Goal: Find specific page/section: Find specific page/section

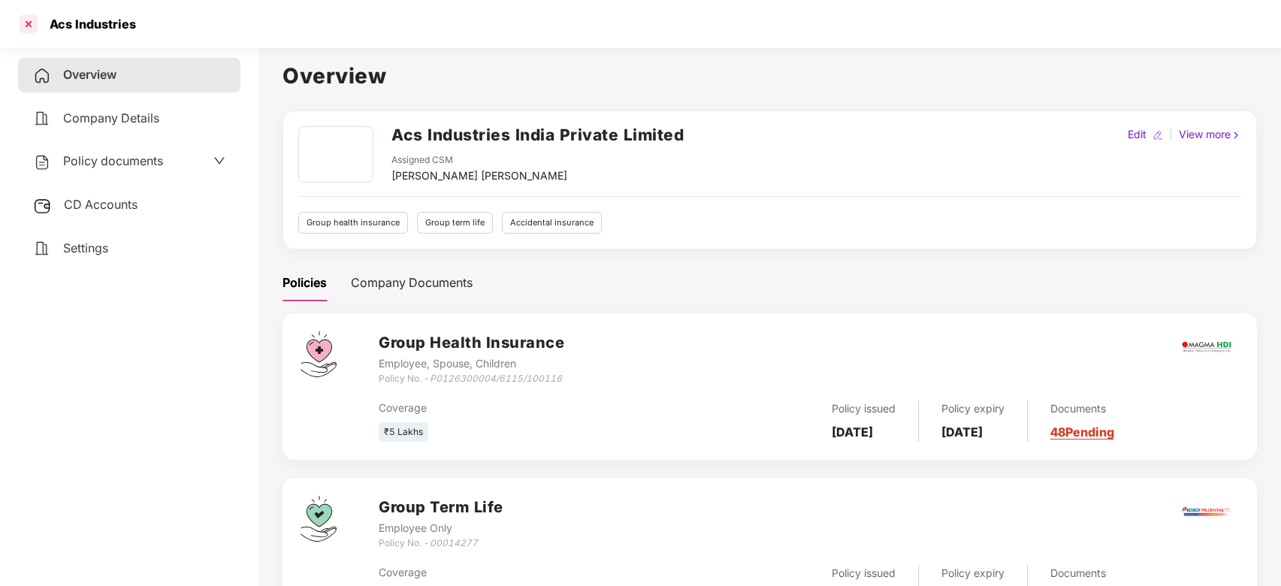
click at [23, 19] on div at bounding box center [29, 24] width 24 height 24
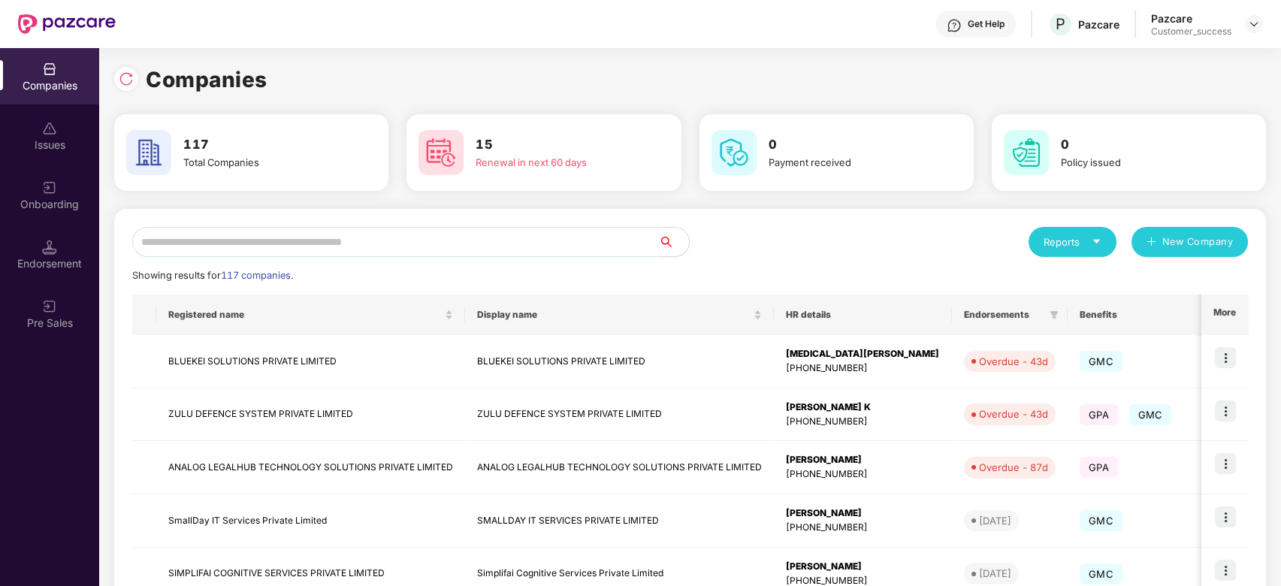
click at [228, 253] on input "text" at bounding box center [395, 242] width 527 height 30
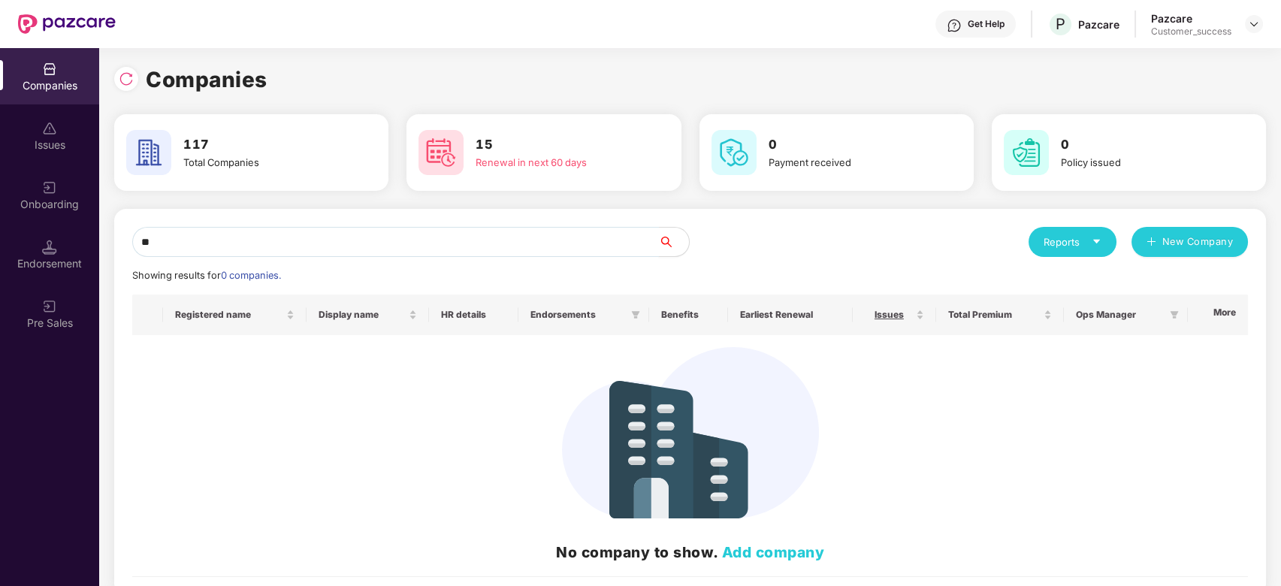
type input "*"
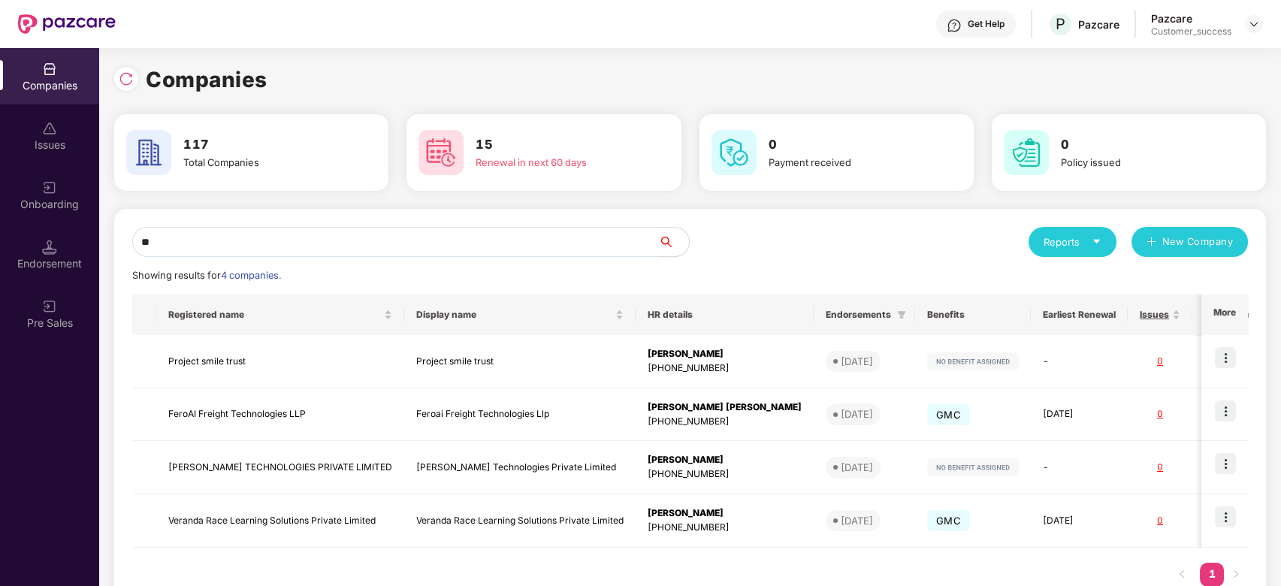
type input "*"
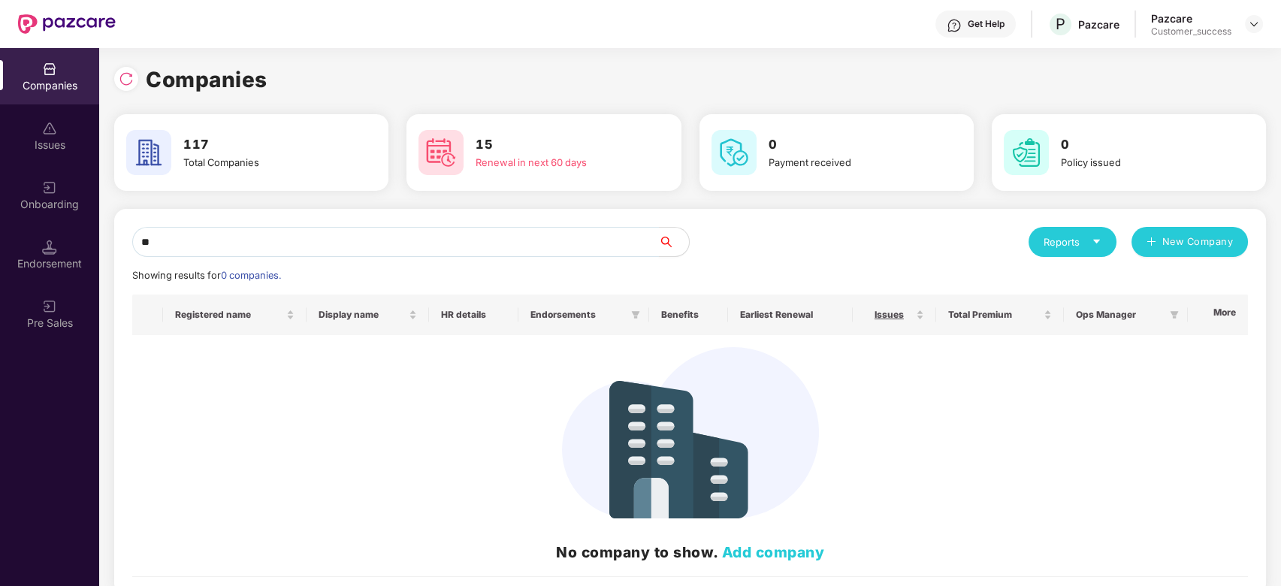
type input "*"
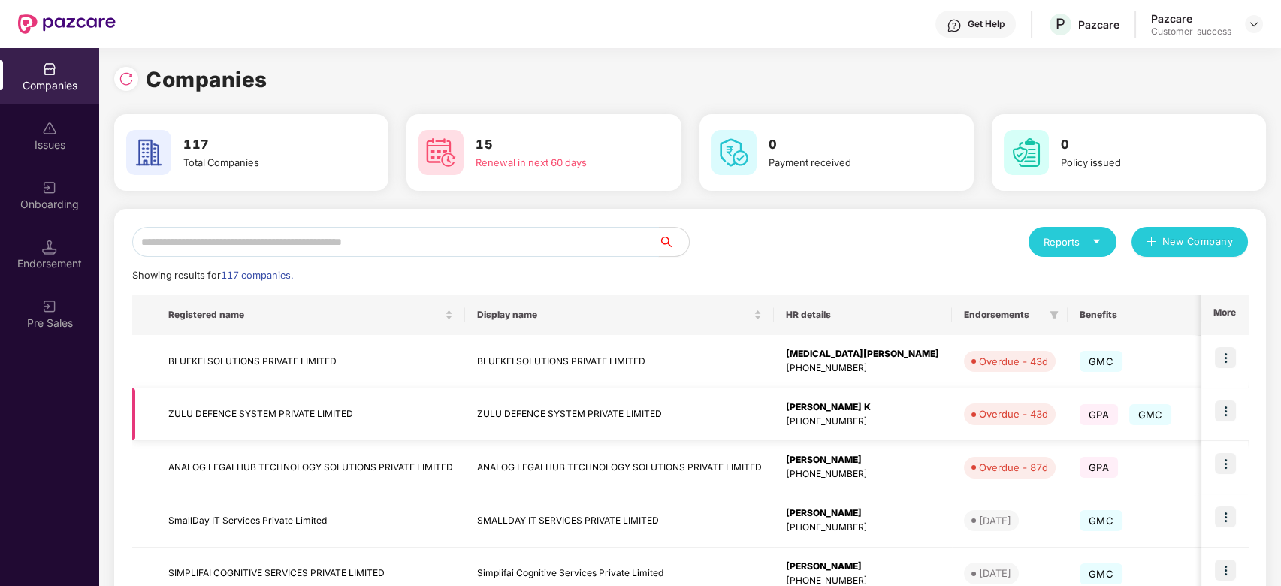
paste input "********"
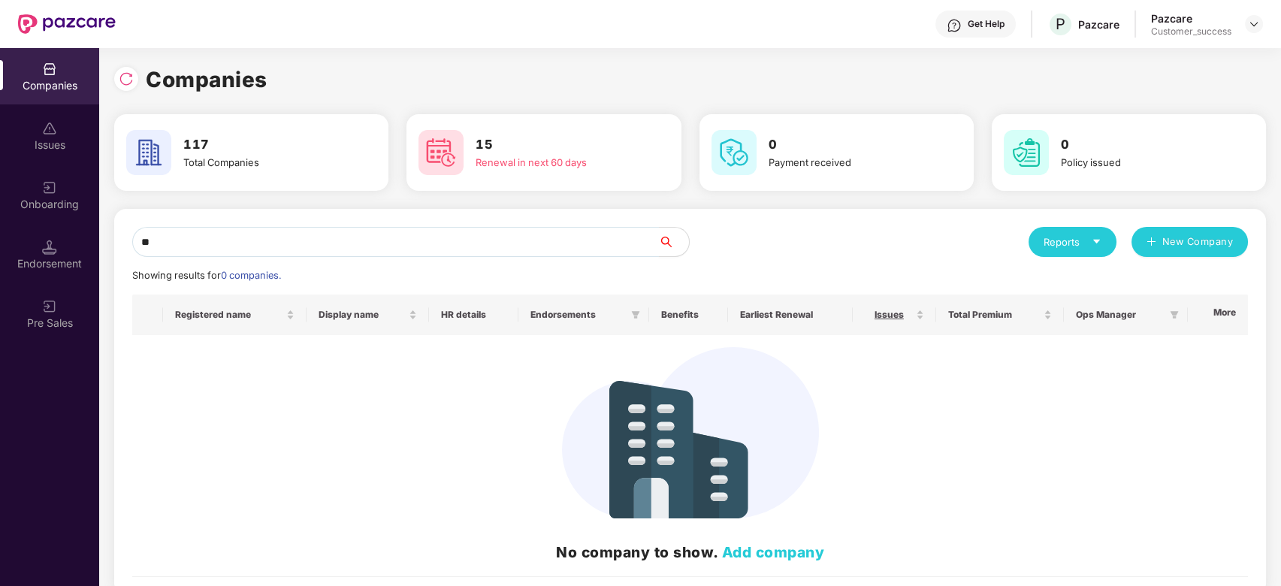
type input "*"
type input "*********"
drag, startPoint x: 238, startPoint y: 228, endPoint x: 130, endPoint y: 234, distance: 108.4
click at [130, 234] on div "********* Reports New Company Showing results for 0 companies. Registered name …" at bounding box center [690, 402] width 1152 height 386
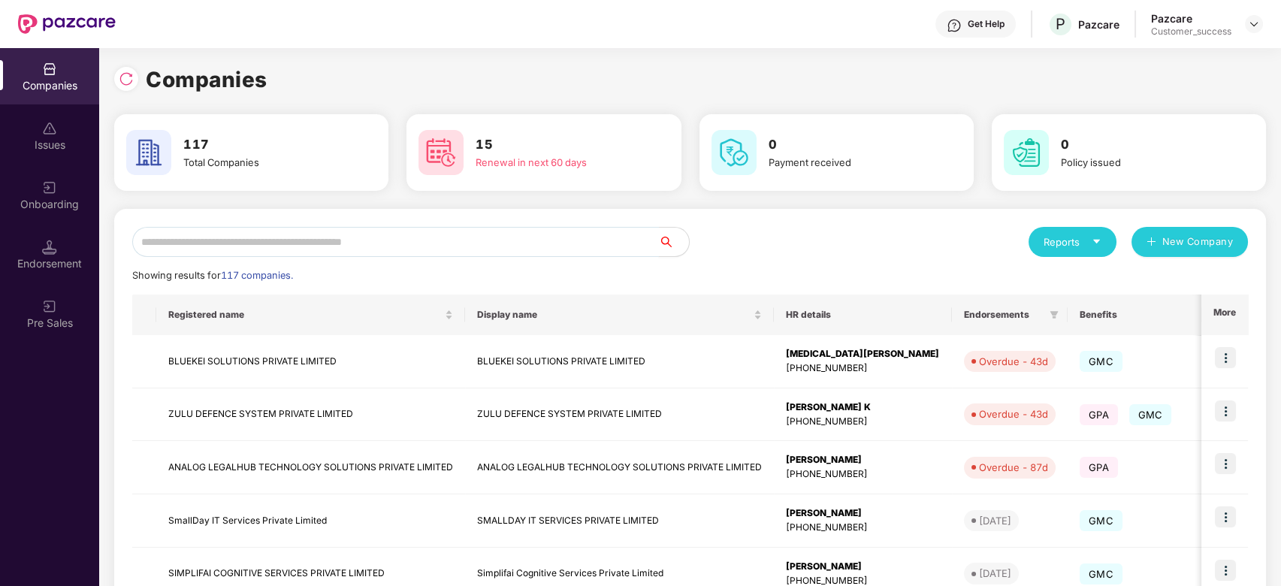
paste input "**********"
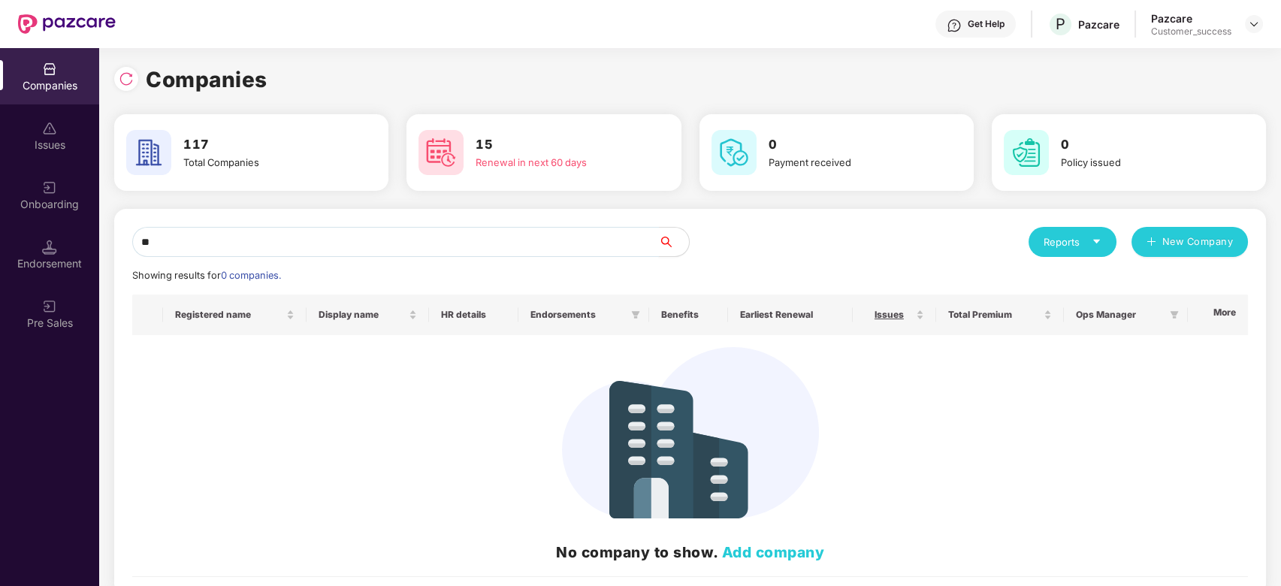
type input "*"
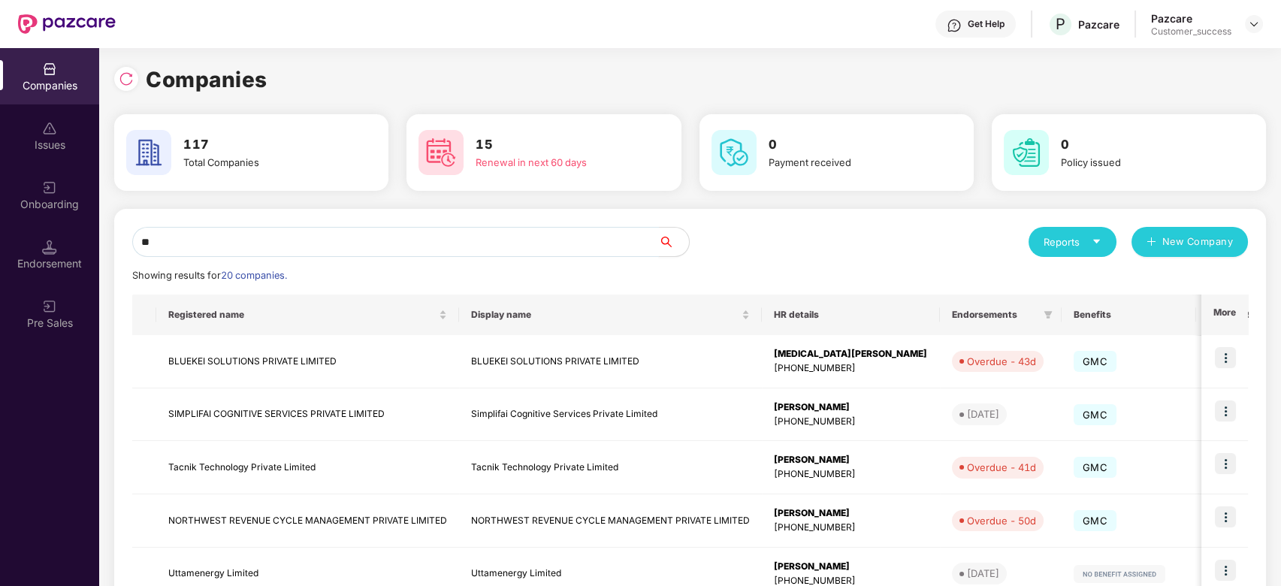
type input "*"
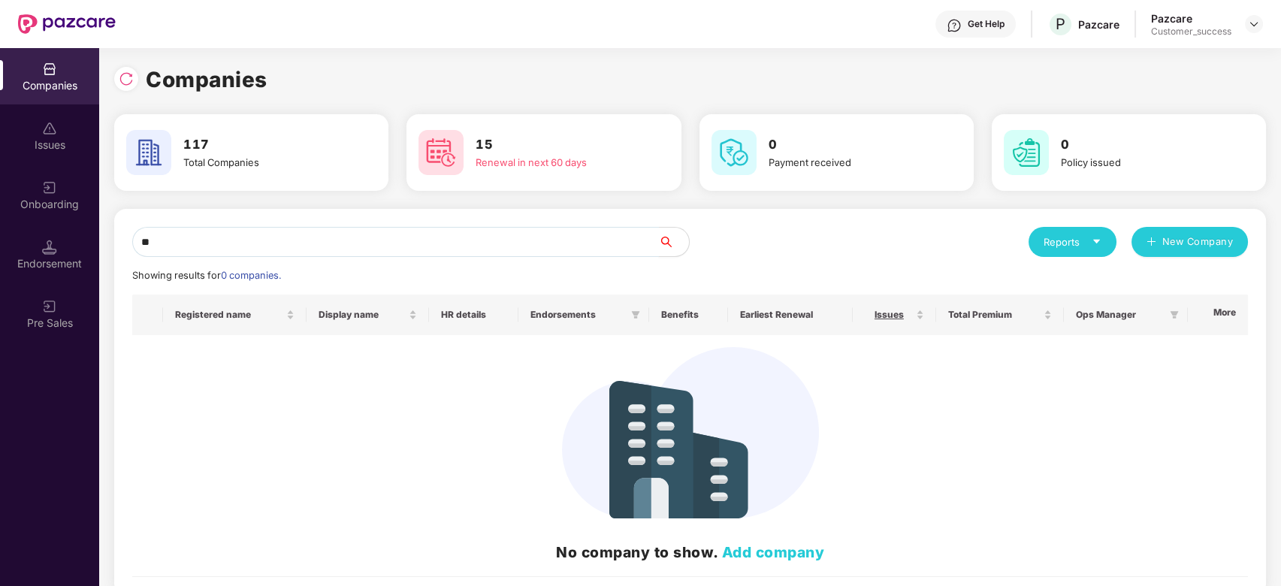
type input "*"
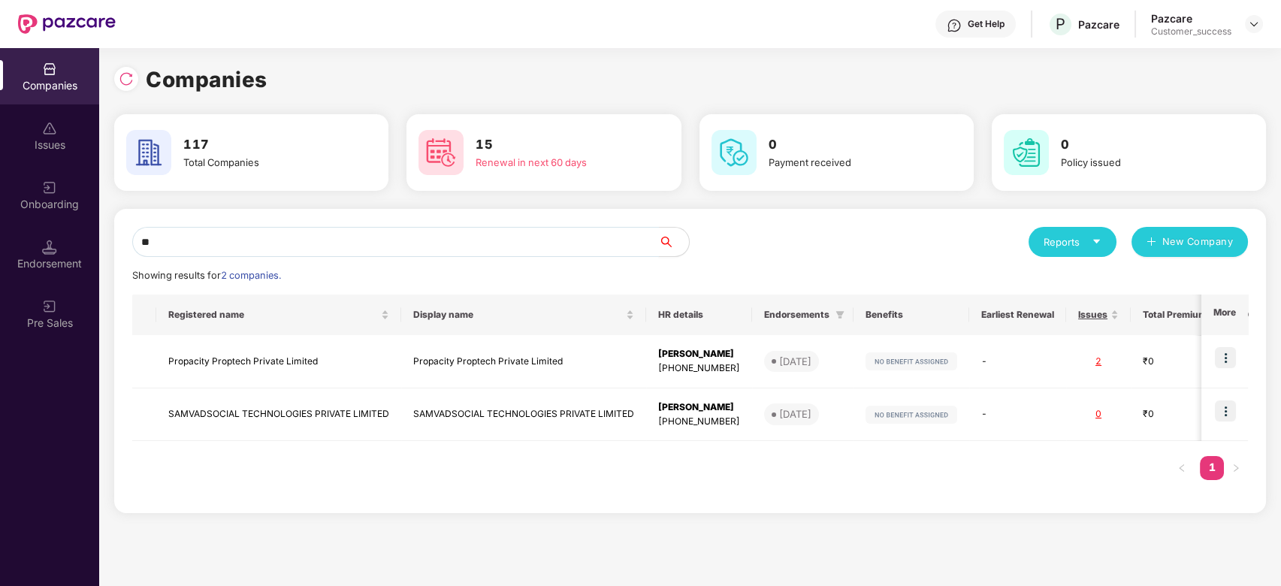
type input "*"
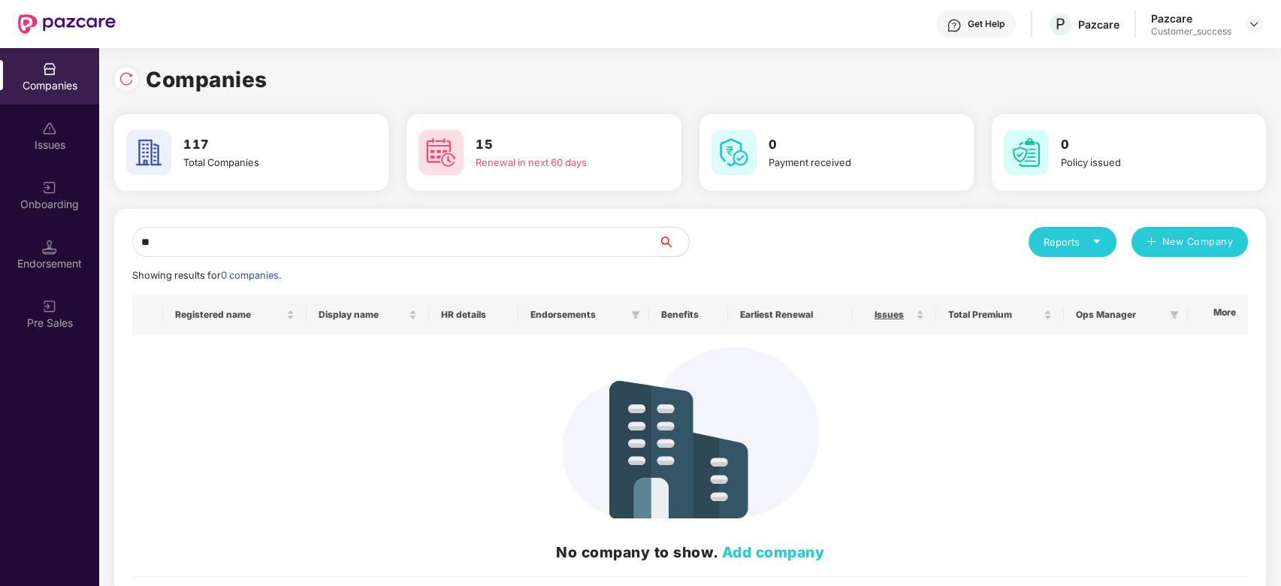
type input "*"
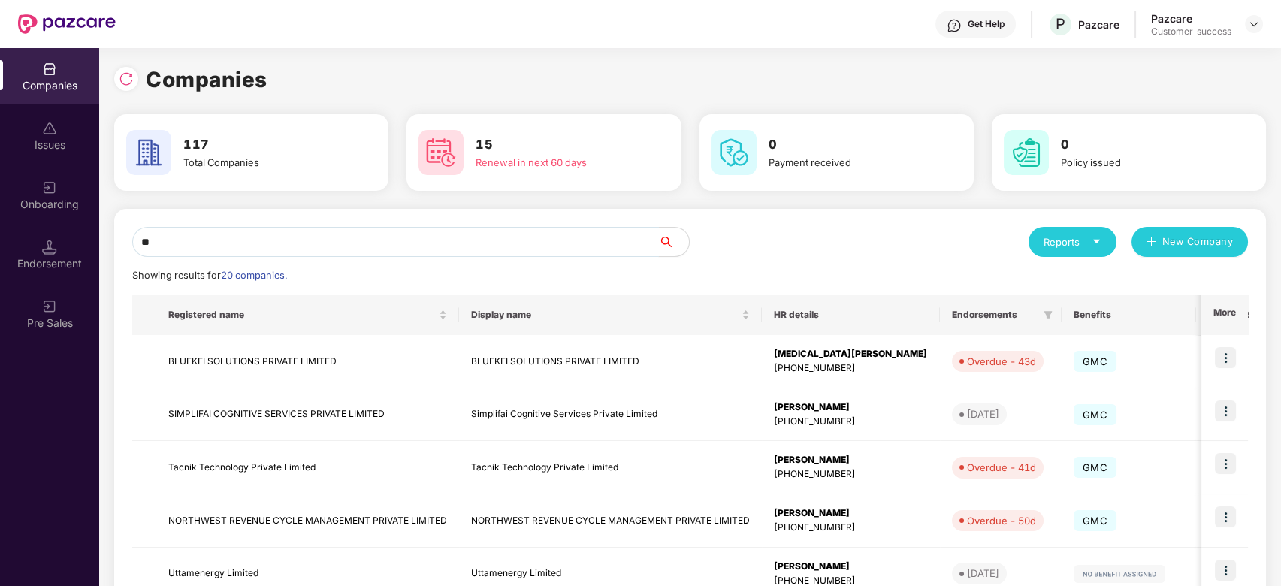
type input "*"
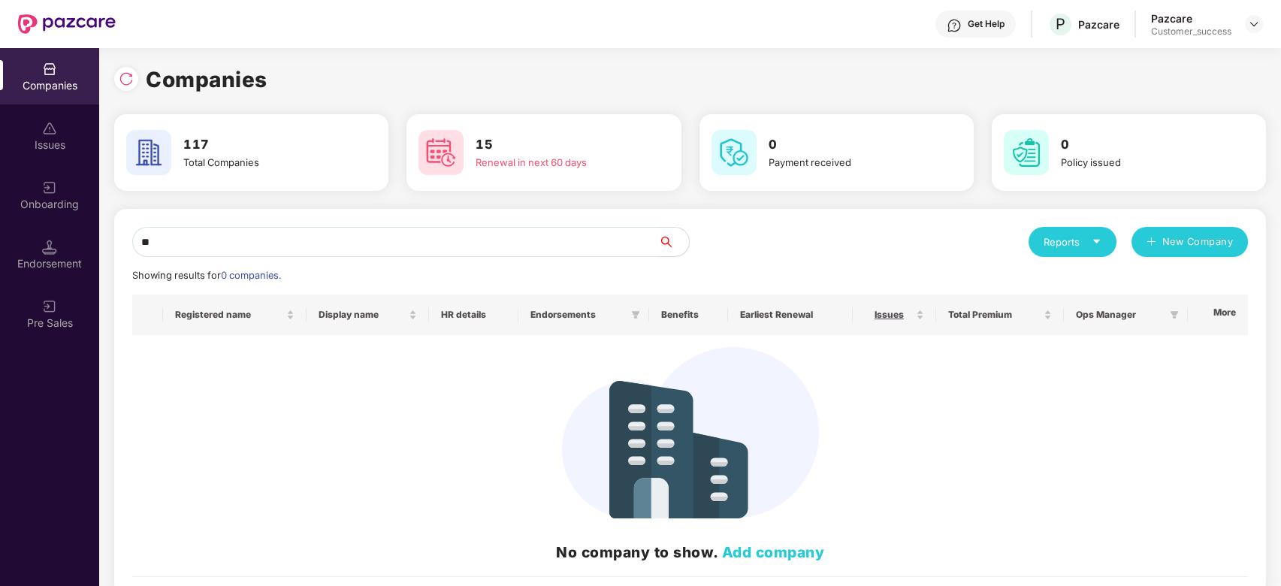
type input "*"
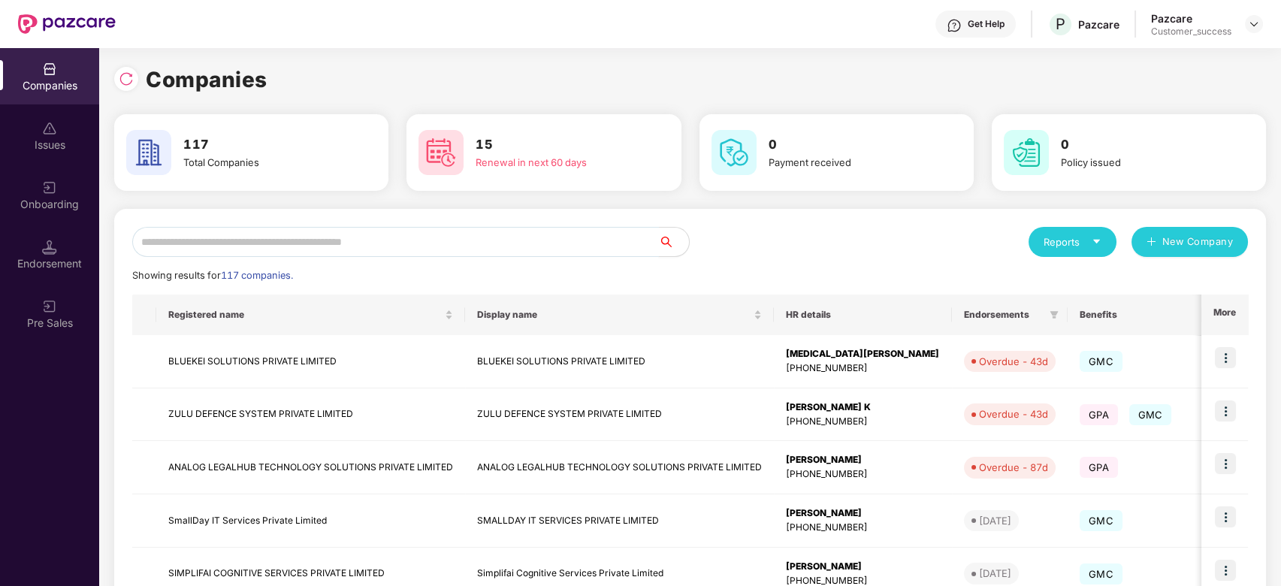
scroll to position [361, 0]
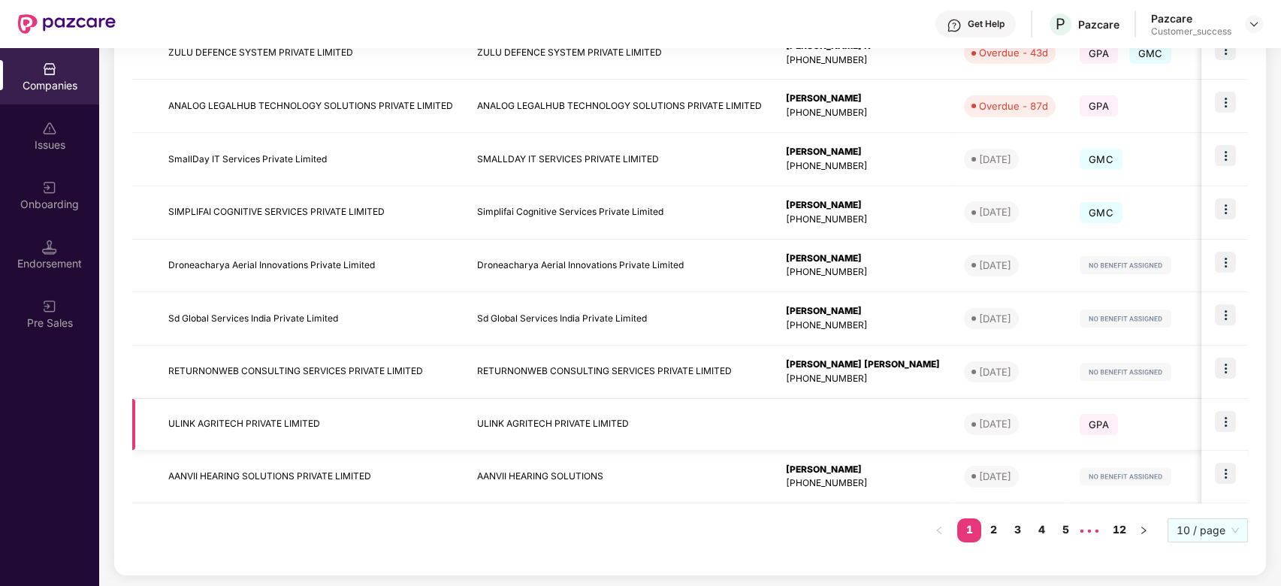
click at [240, 421] on td "ULINK AGRITECH PRIVATE LIMITED" at bounding box center [310, 425] width 309 height 52
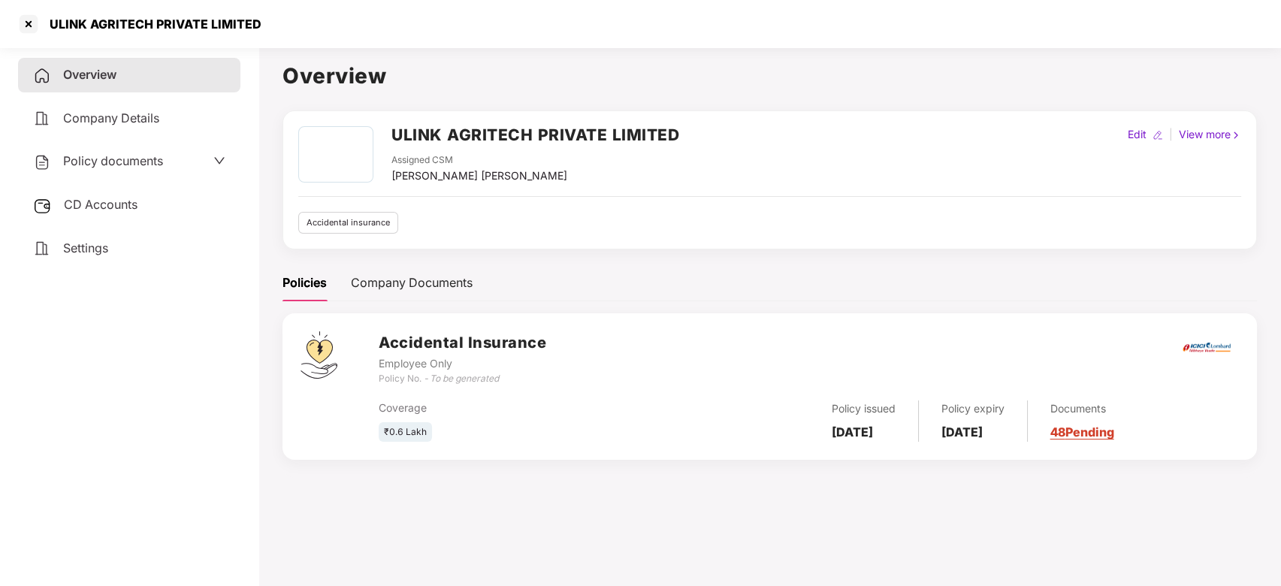
click at [210, 149] on div "Policy documents" at bounding box center [129, 161] width 222 height 35
click at [213, 162] on icon "down" at bounding box center [219, 161] width 12 height 12
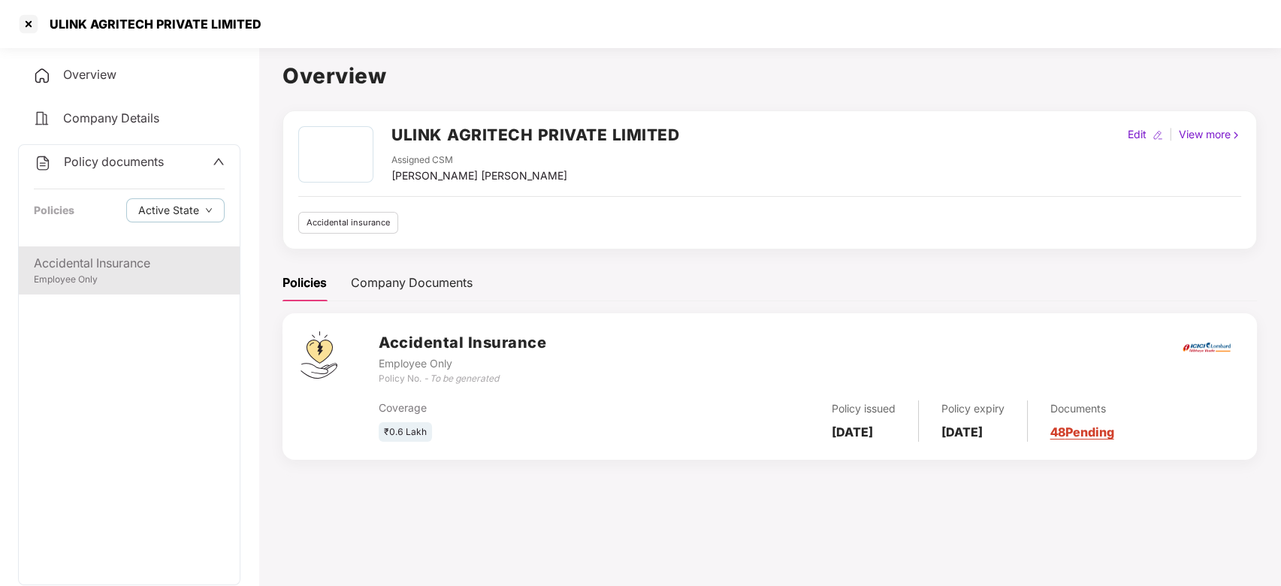
click at [83, 277] on div "Employee Only" at bounding box center [129, 280] width 191 height 14
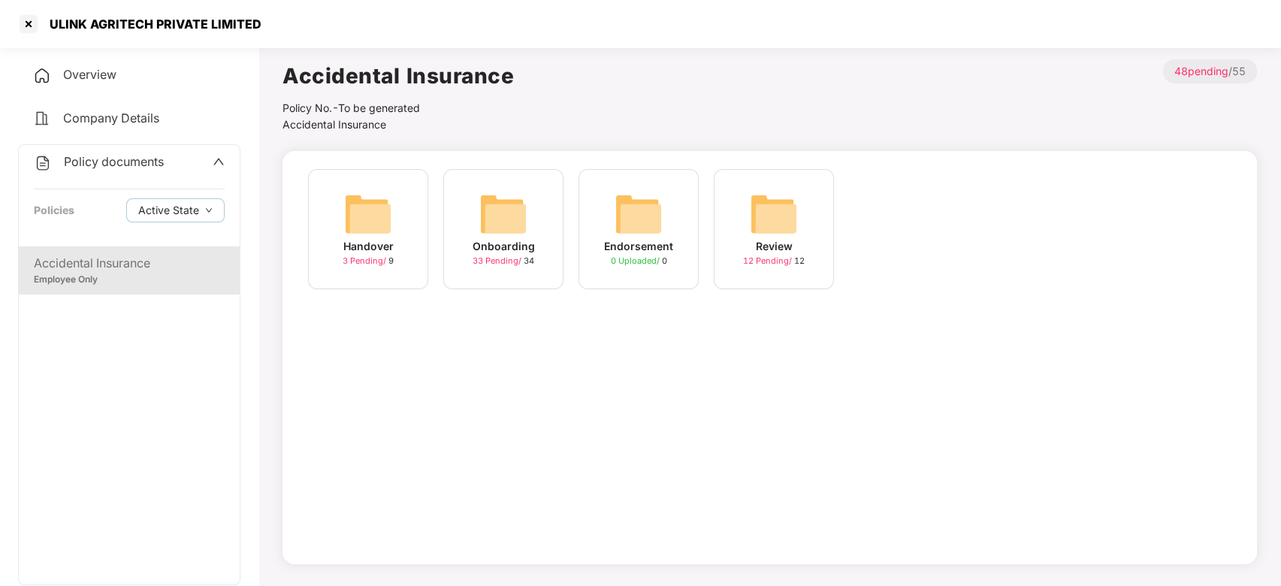
click at [528, 219] on div "Onboarding 33 Pending / 34" at bounding box center [503, 229] width 120 height 120
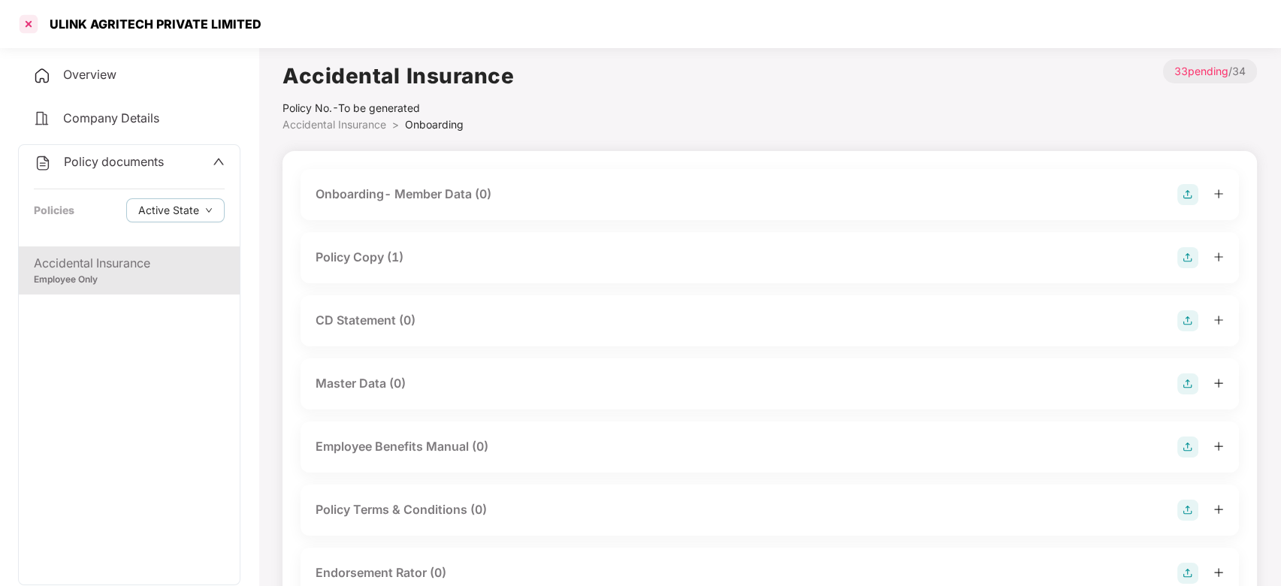
click at [23, 23] on div at bounding box center [29, 24] width 24 height 24
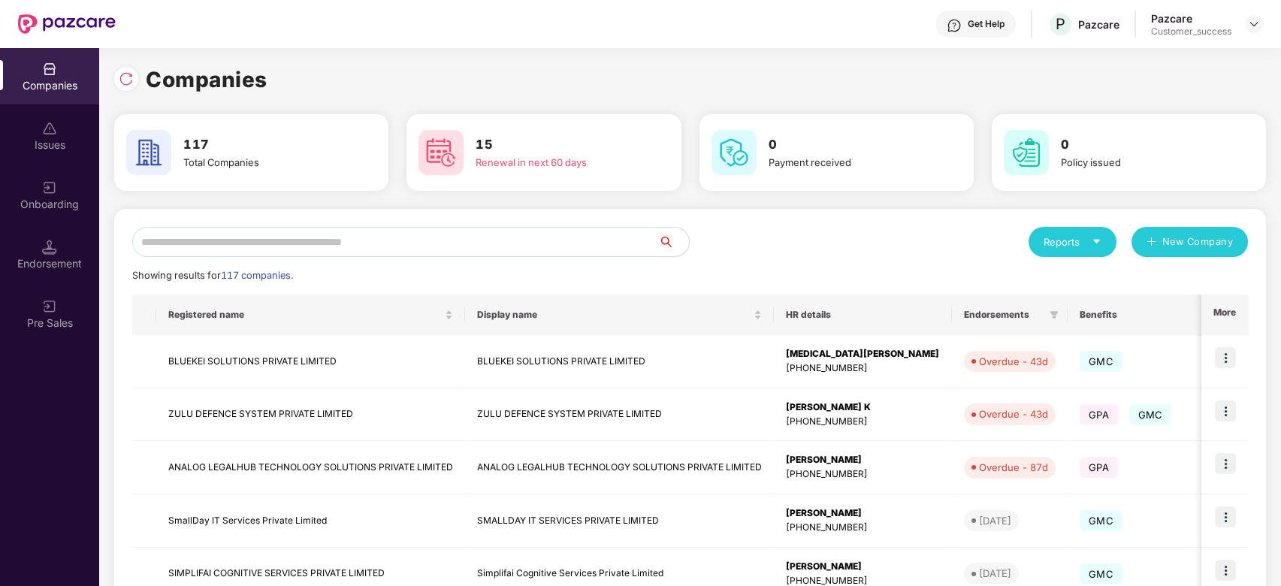
click at [286, 241] on input "text" at bounding box center [395, 242] width 527 height 30
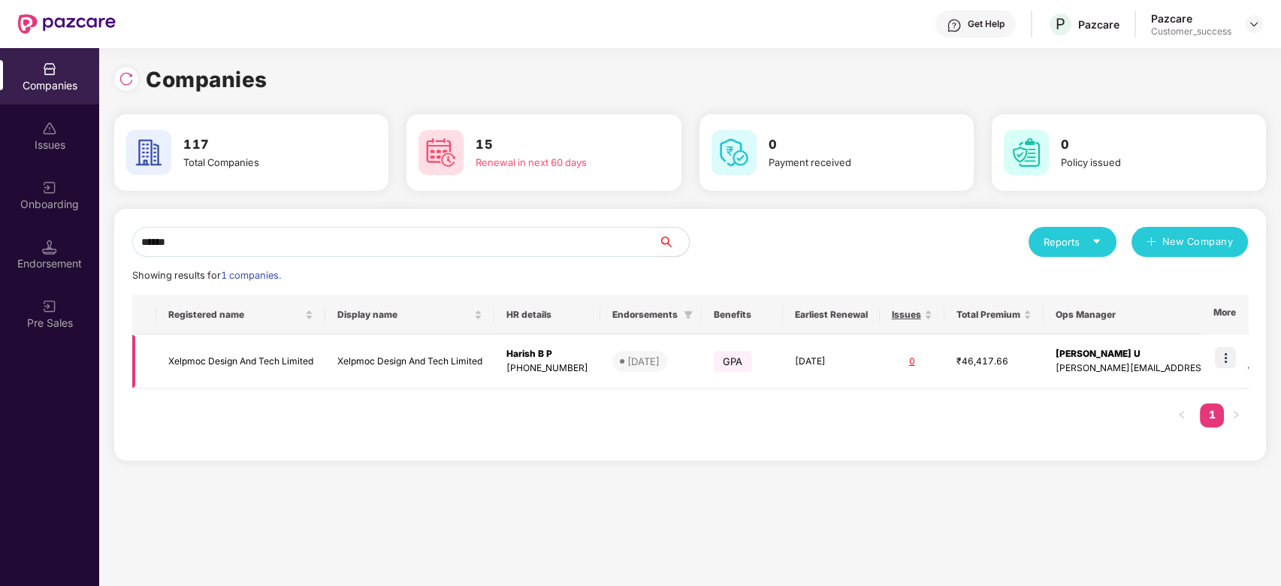
scroll to position [0, 1]
type input "*"
type input "*******"
click at [265, 369] on td "Xelpmoc Design And Tech Limited" at bounding box center [240, 361] width 169 height 53
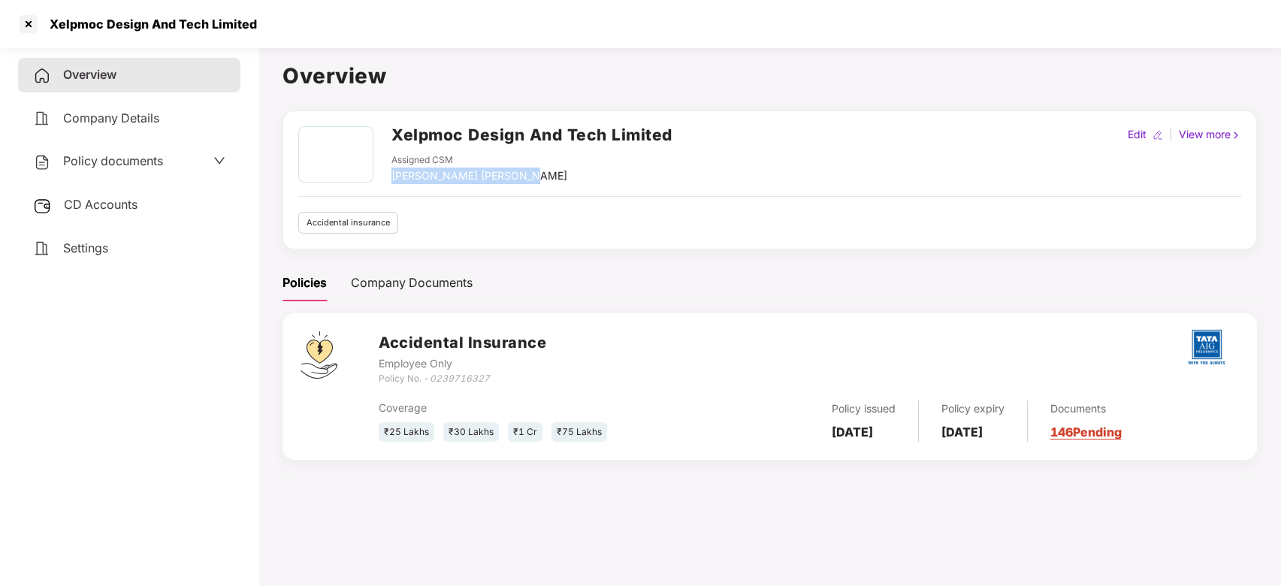
drag, startPoint x: 522, startPoint y: 171, endPoint x: 386, endPoint y: 176, distance: 135.3
click at [386, 176] on div "Xelpmoc Design And Tech Limited Assigned CSM [PERSON_NAME] [PERSON_NAME]" at bounding box center [485, 155] width 374 height 58
click at [595, 256] on div "Xelpmoc Design And Tech Limited Assigned CSM [PERSON_NAME] [PERSON_NAME] Edit |…" at bounding box center [770, 293] width 975 height 367
click at [25, 30] on div at bounding box center [29, 24] width 24 height 24
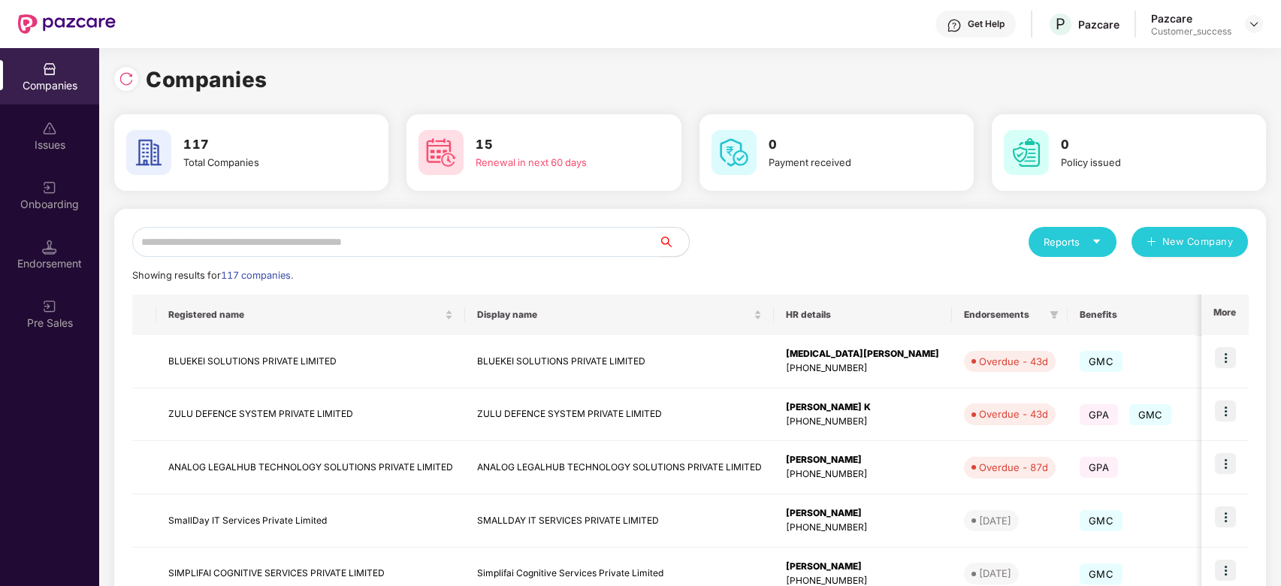
click at [444, 249] on input "text" at bounding box center [395, 242] width 527 height 30
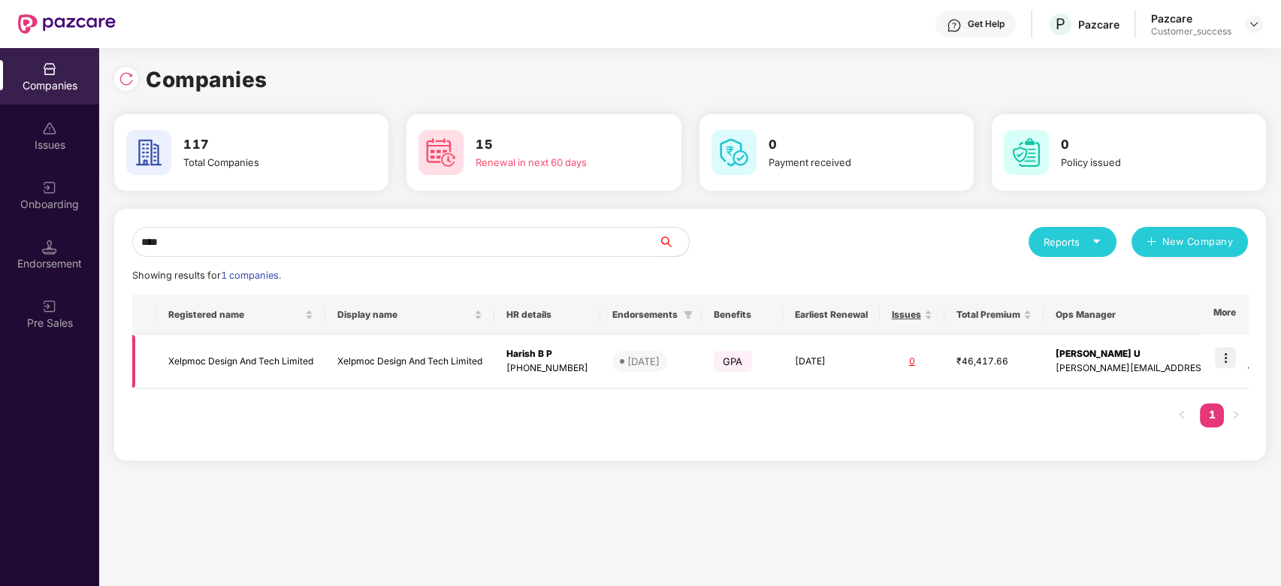
type input "****"
click at [1224, 361] on img at bounding box center [1225, 357] width 21 height 21
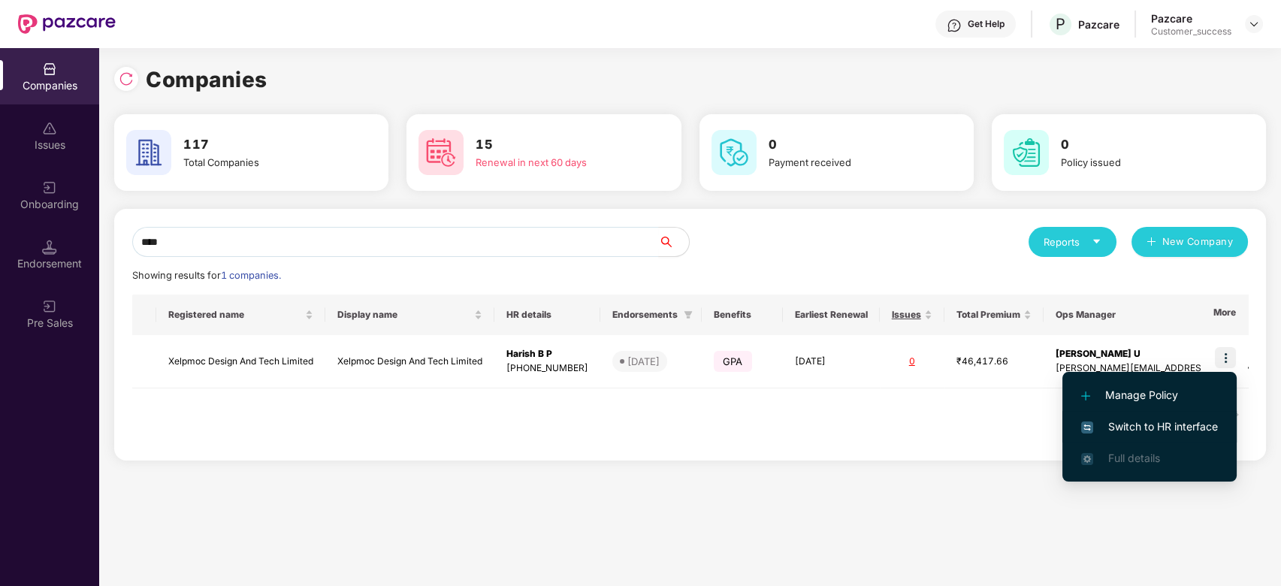
click at [1139, 427] on span "Switch to HR interface" at bounding box center [1149, 427] width 137 height 17
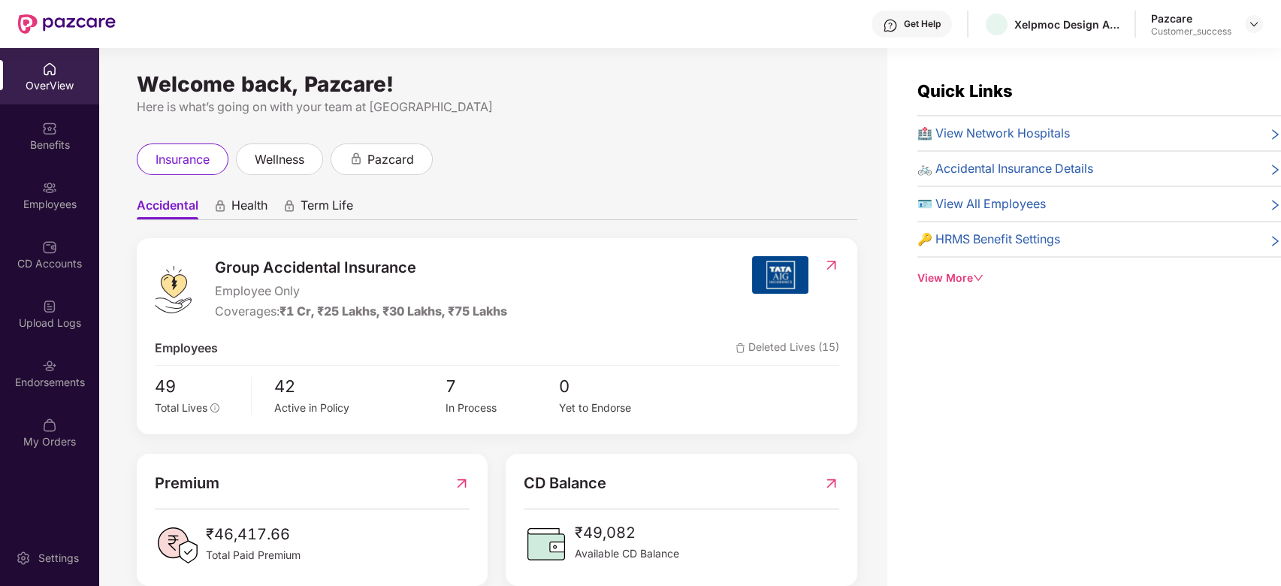
click at [47, 197] on div "Employees" at bounding box center [49, 204] width 99 height 15
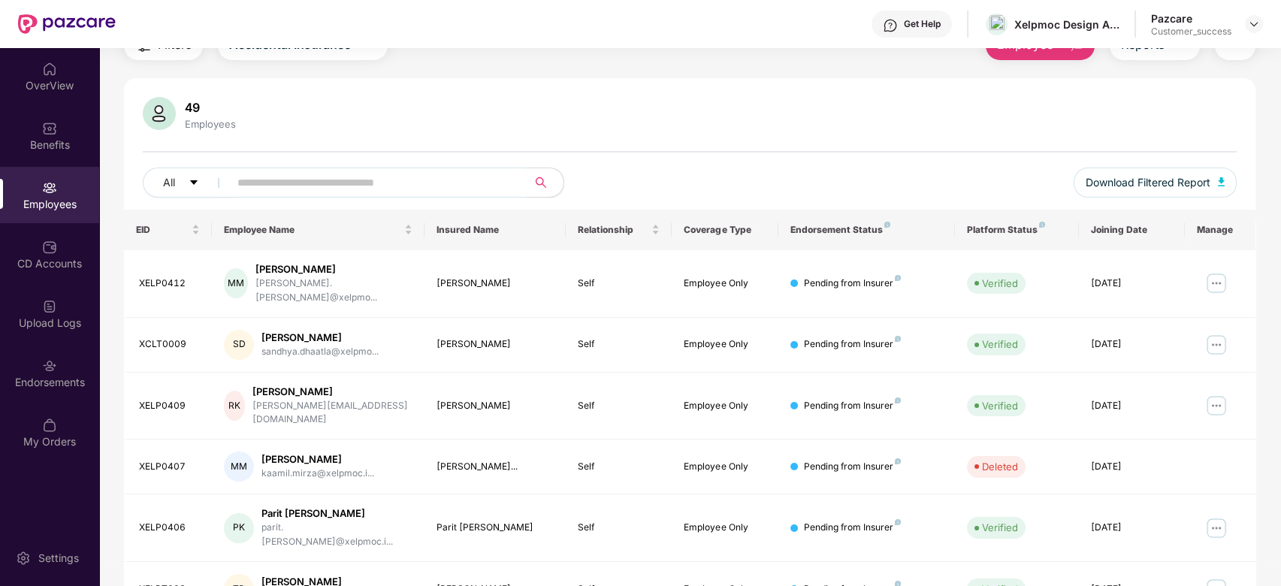
scroll to position [336, 0]
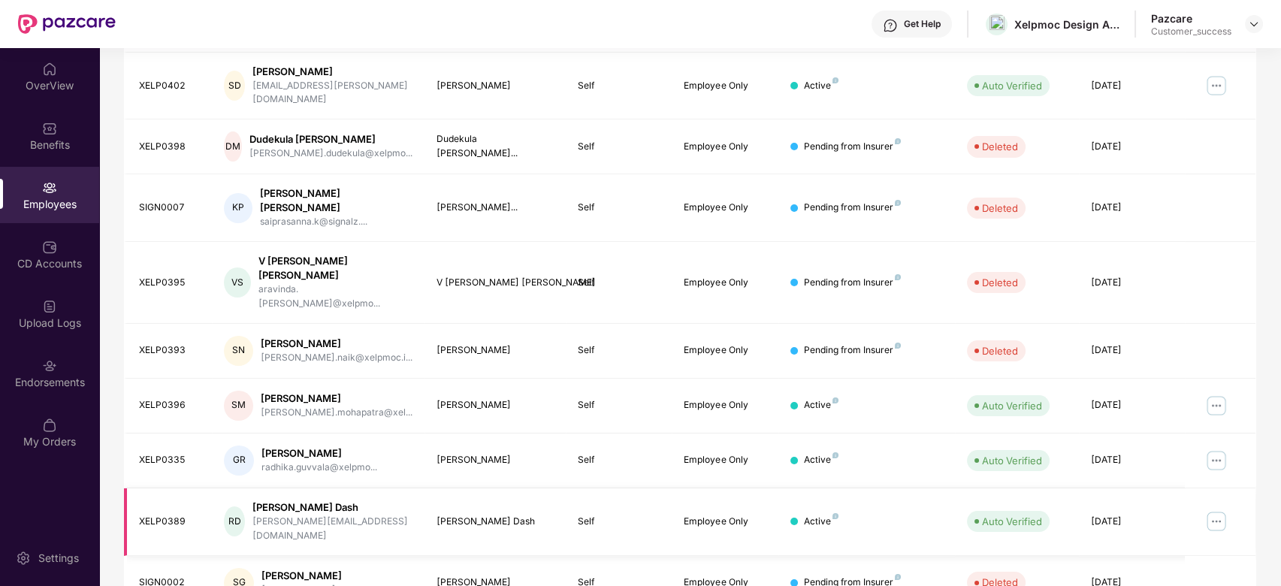
scroll to position [0, 0]
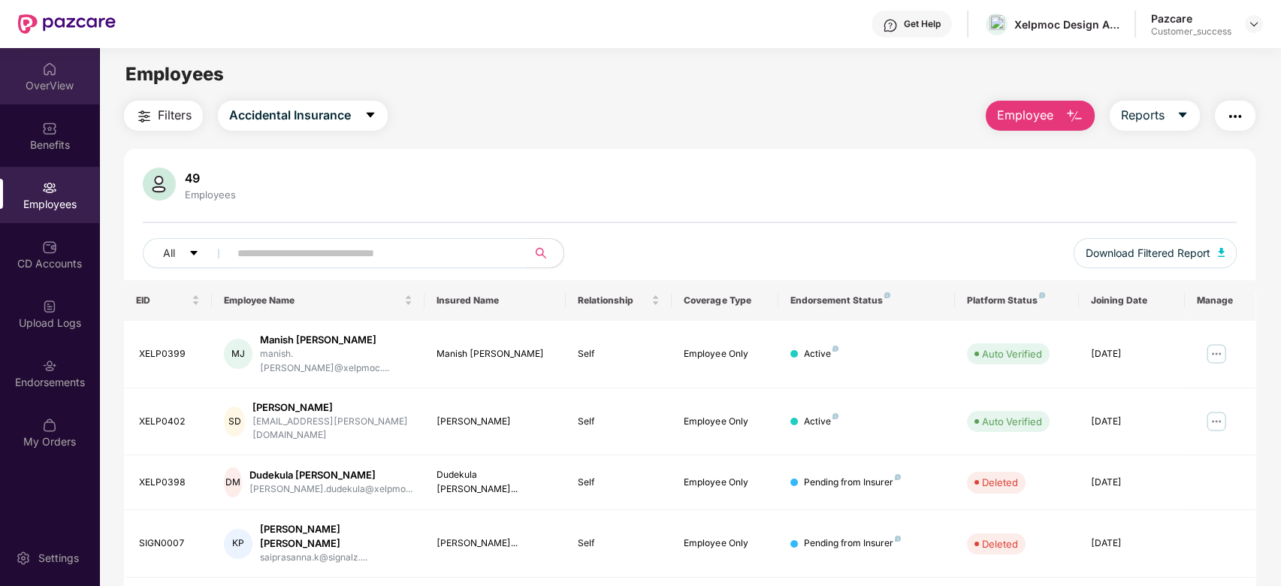
click at [42, 80] on div "OverView" at bounding box center [49, 85] width 99 height 15
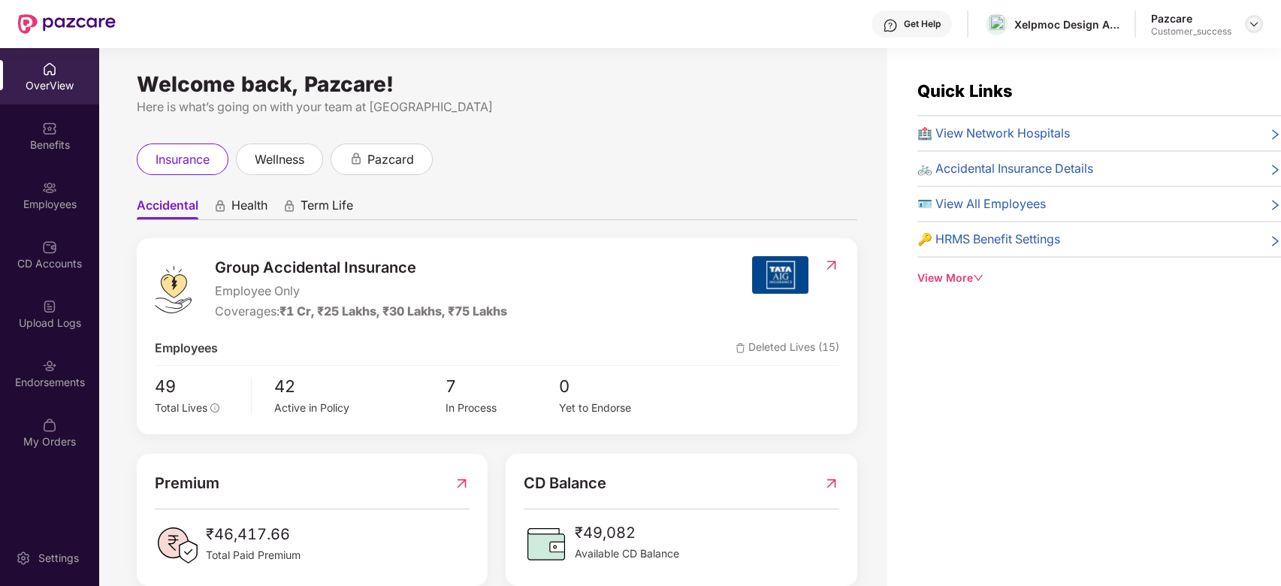
click at [1252, 30] on div at bounding box center [1254, 24] width 18 height 18
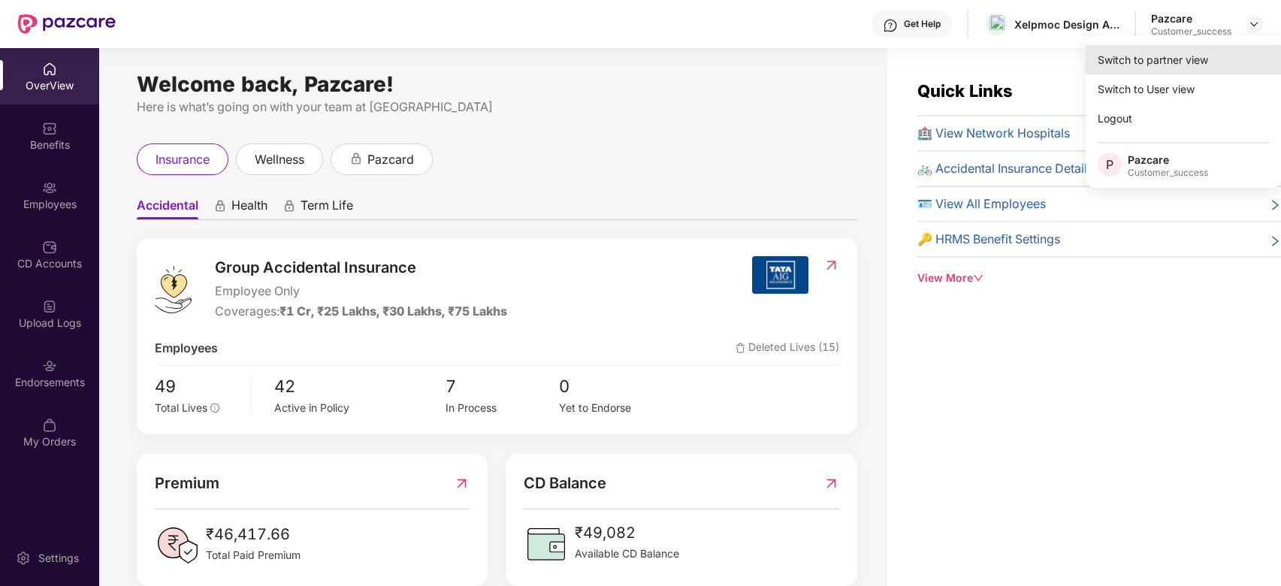
click at [1182, 51] on div "Switch to partner view" at bounding box center [1183, 59] width 195 height 29
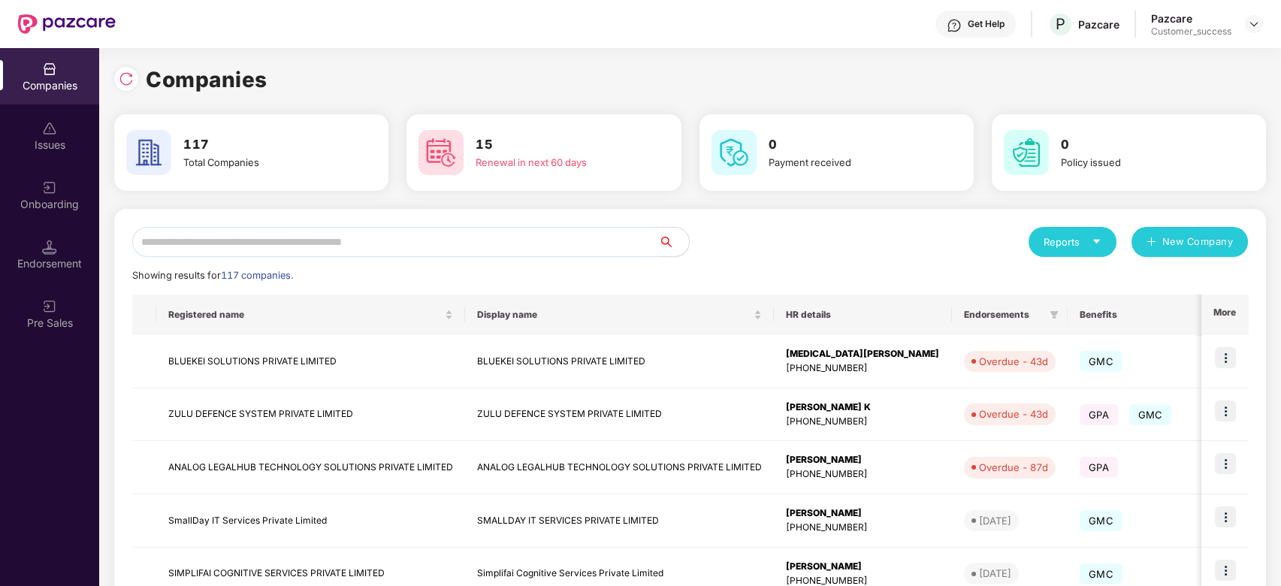
click at [307, 249] on input "text" at bounding box center [395, 242] width 527 height 30
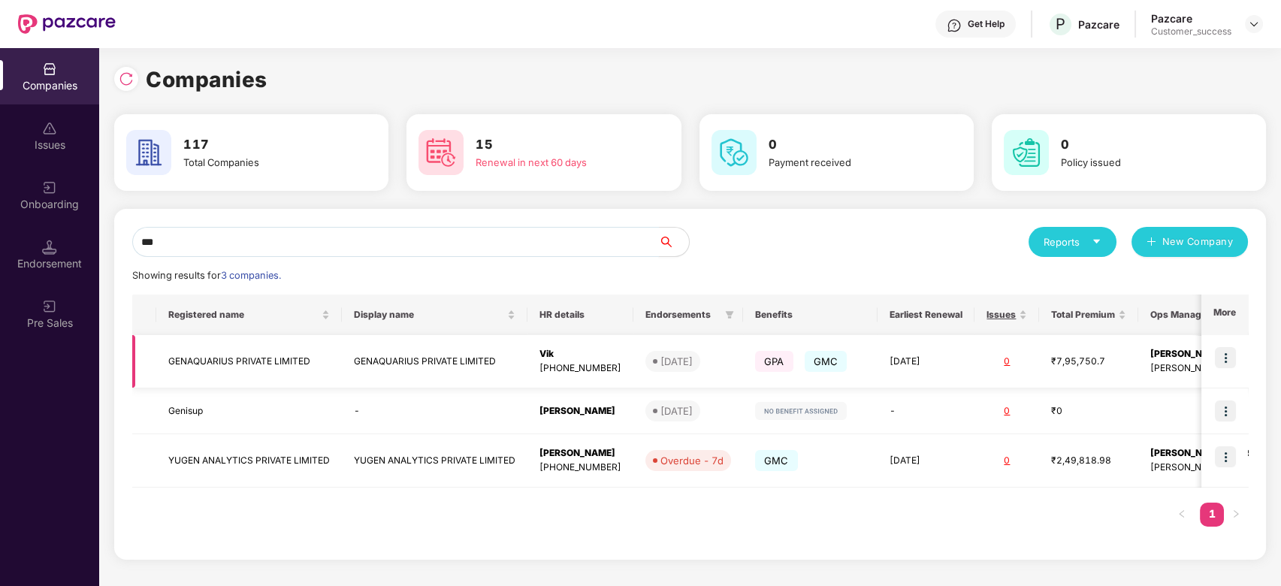
type input "***"
click at [243, 360] on td "GENAQUARIUS PRIVATE LIMITED" at bounding box center [249, 361] width 186 height 53
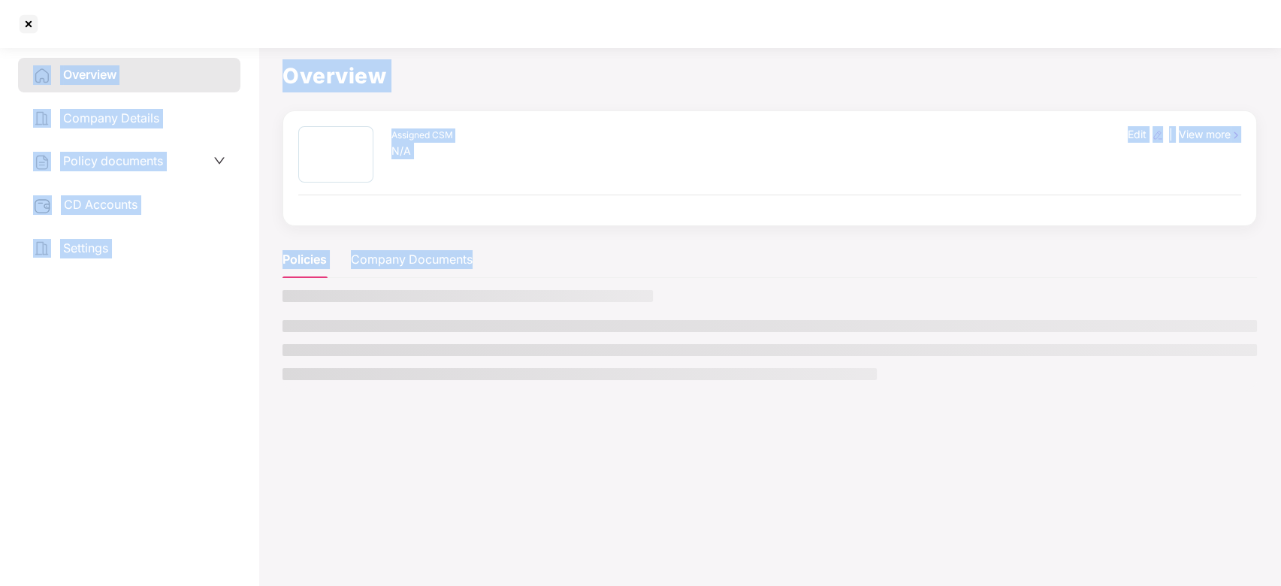
click at [243, 360] on aside "Overview Company Details Policy documents CD Accounts Settings" at bounding box center [129, 313] width 259 height 545
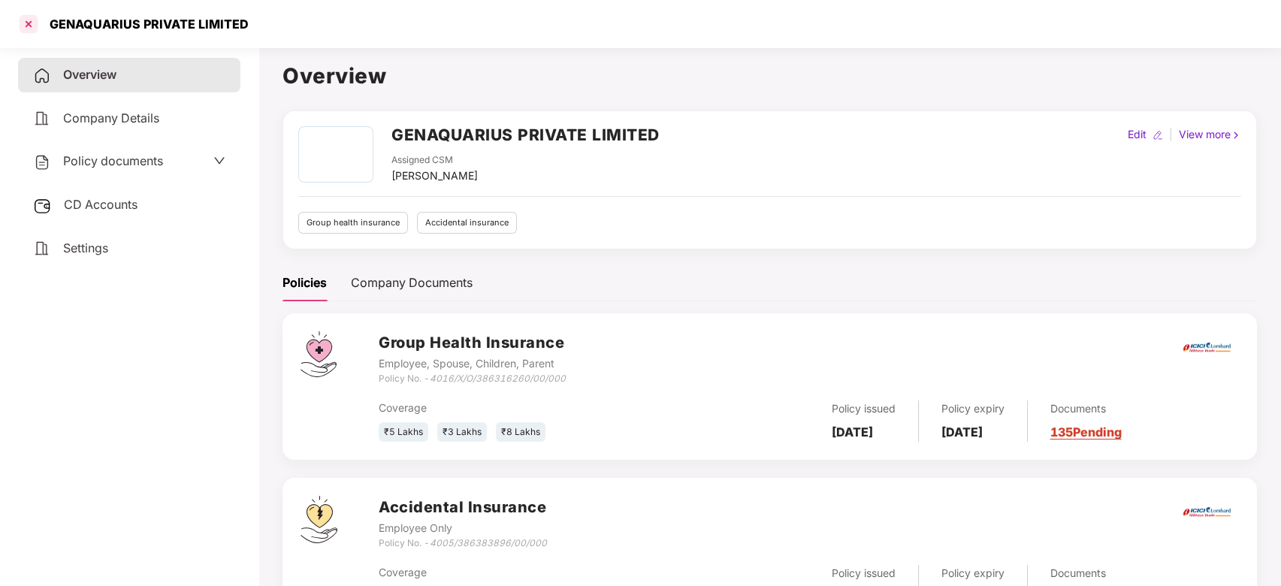
click at [33, 23] on div at bounding box center [29, 24] width 24 height 24
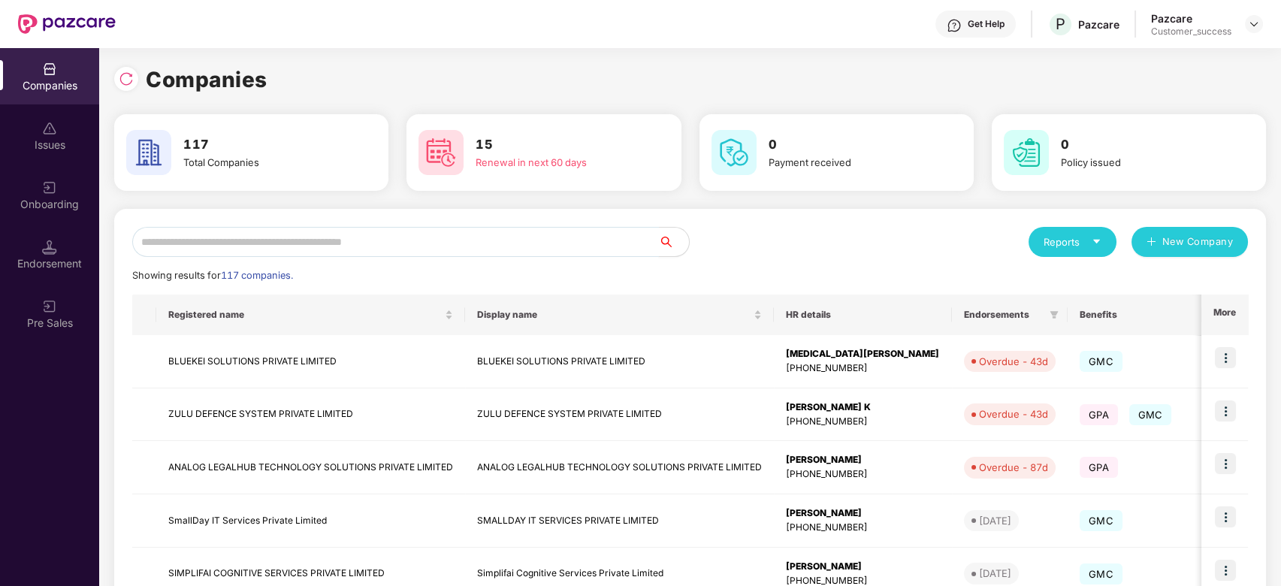
click at [361, 244] on input "text" at bounding box center [395, 242] width 527 height 30
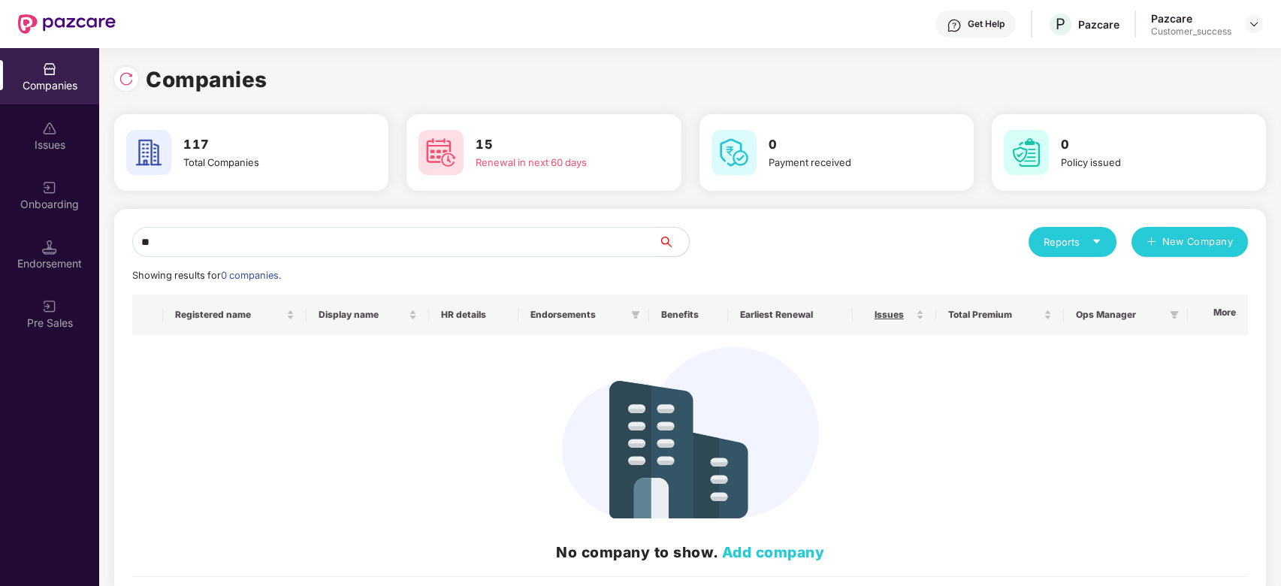
type input "*"
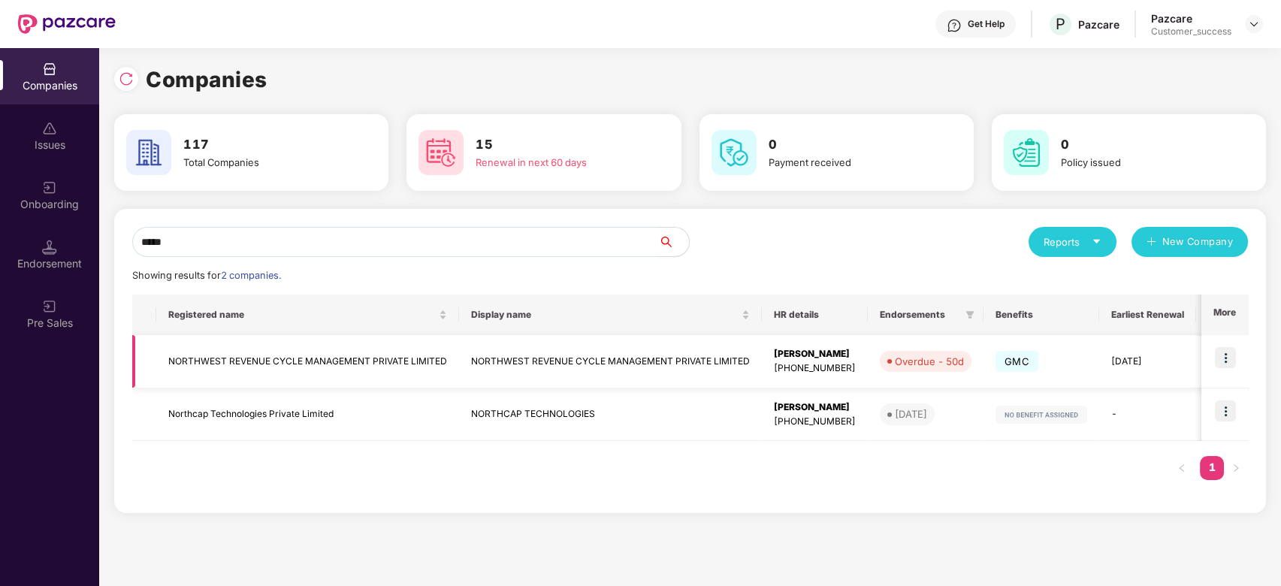
type input "*****"
click at [316, 362] on td "NORTHWEST REVENUE CYCLE MANAGEMENT PRIVATE LIMITED" at bounding box center [307, 361] width 303 height 53
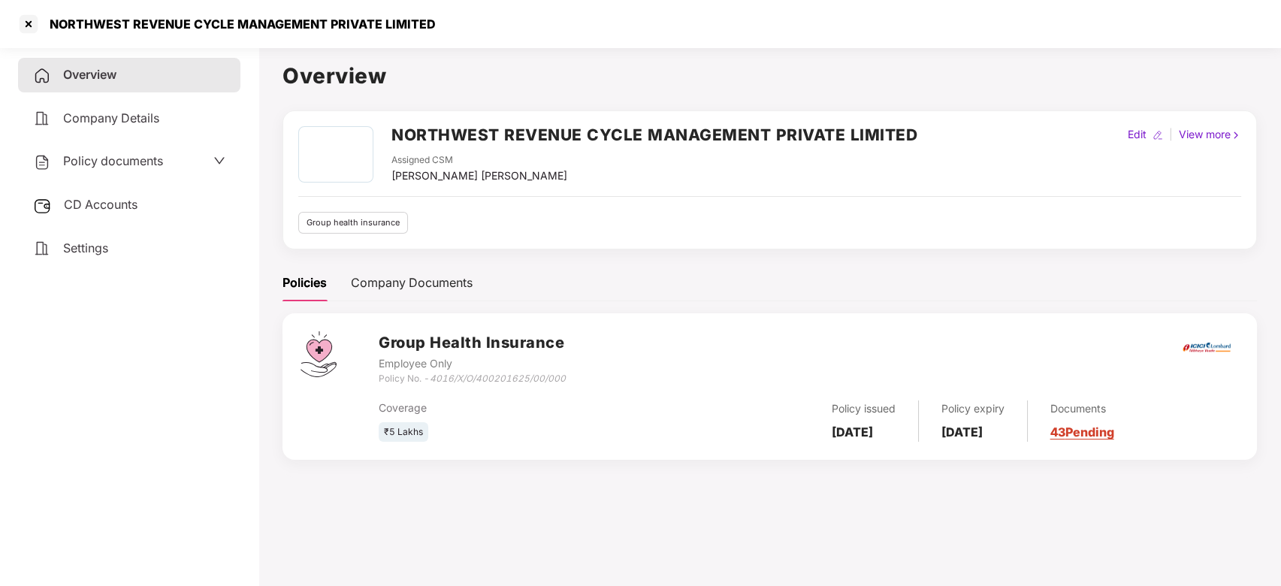
click at [217, 157] on icon "down" at bounding box center [219, 161] width 12 height 12
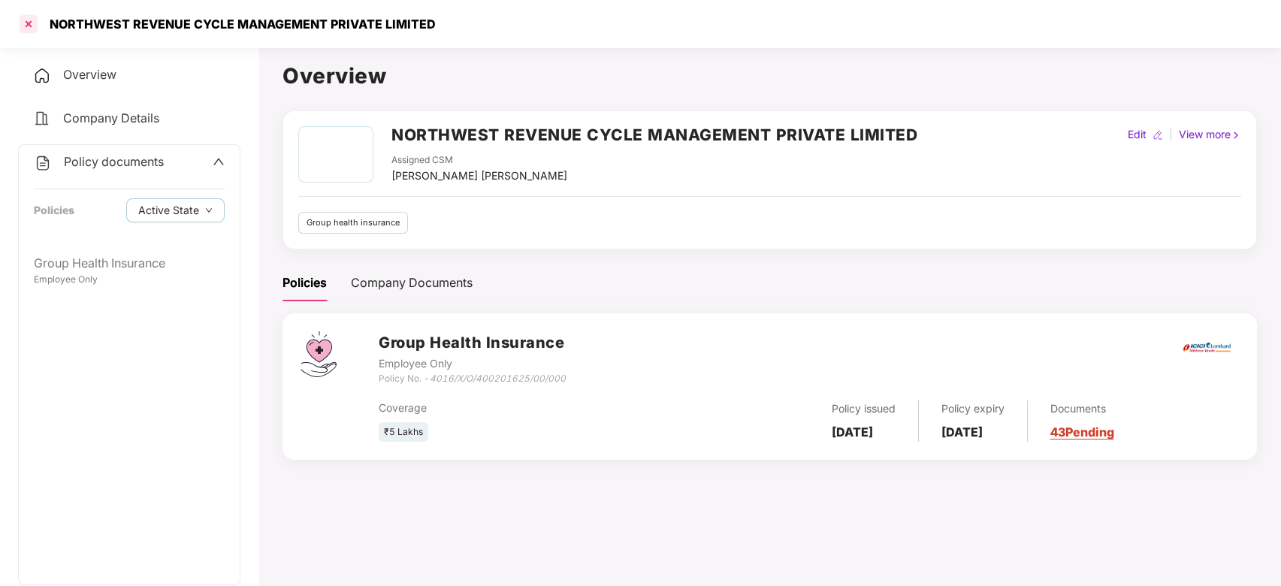
click at [30, 22] on div at bounding box center [29, 24] width 24 height 24
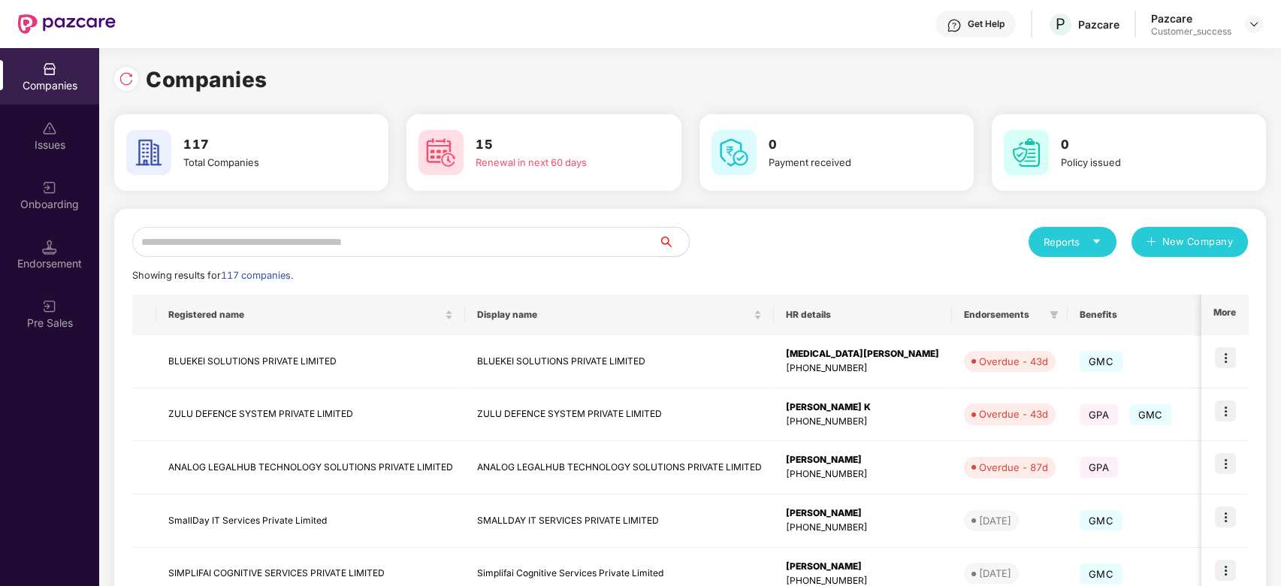
click at [313, 237] on input "text" at bounding box center [395, 242] width 527 height 30
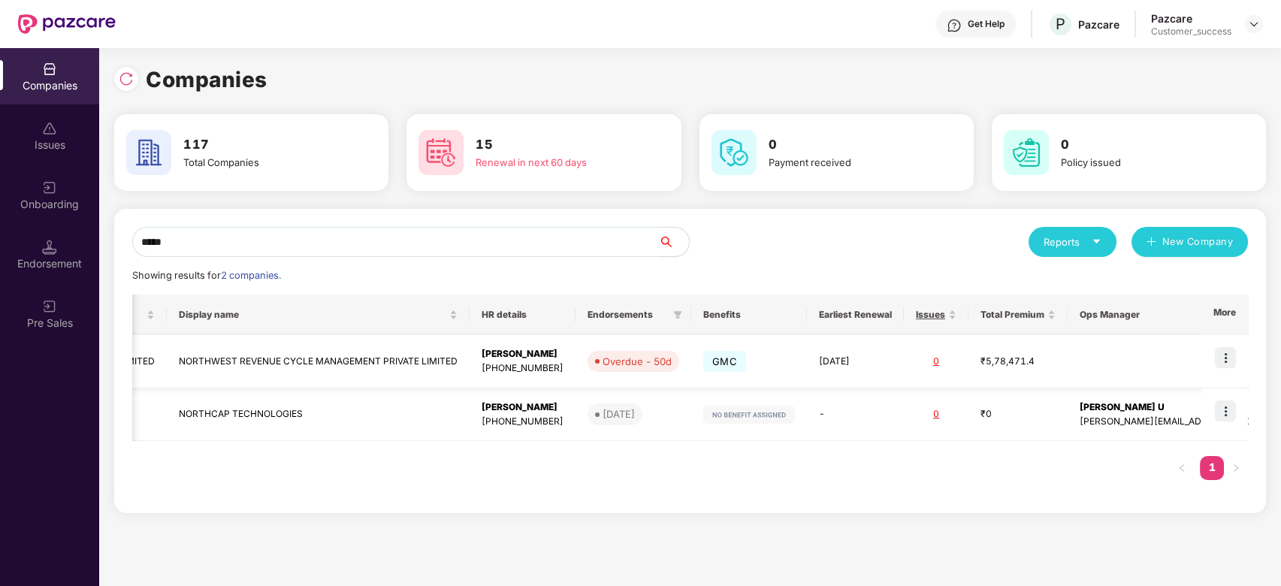
scroll to position [0, 1]
type input "*"
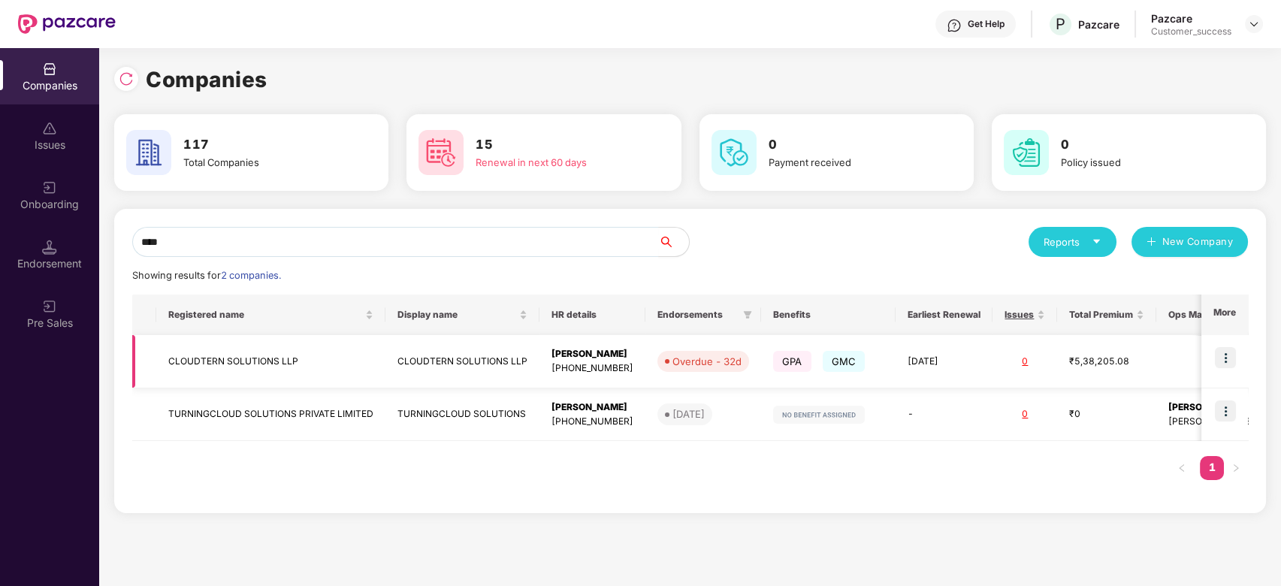
scroll to position [0, 0]
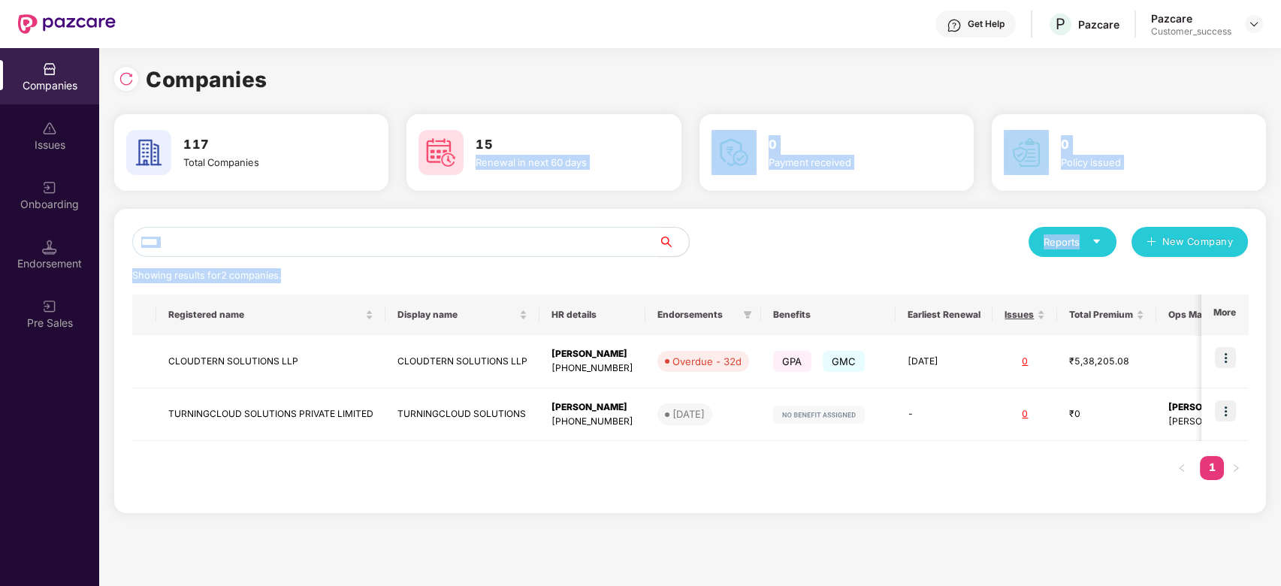
drag, startPoint x: 660, startPoint y: 141, endPoint x: 419, endPoint y: 507, distance: 437.7
click at [419, 507] on div "Companies 117 Total Companies 15 Renewal in next 60 days 0 Payment received 0 P…" at bounding box center [690, 294] width 1152 height 462
click at [419, 507] on div "**** Reports New Company Showing results for 2 companies. Registered name Displ…" at bounding box center [690, 361] width 1152 height 304
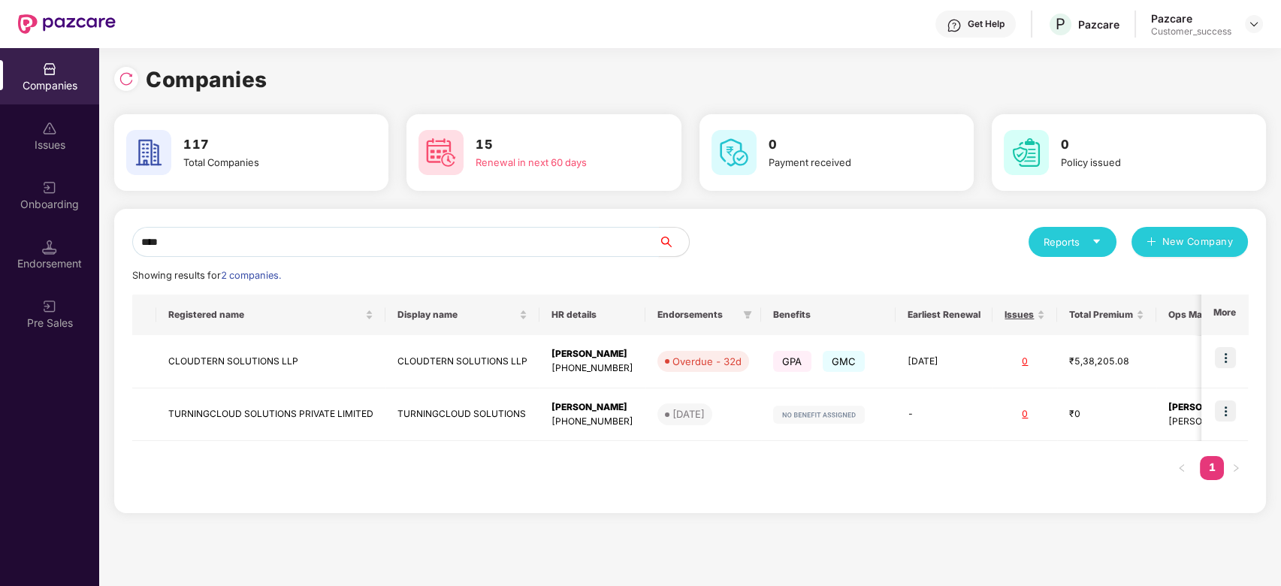
click at [282, 236] on input "****" at bounding box center [395, 242] width 527 height 30
type input "*"
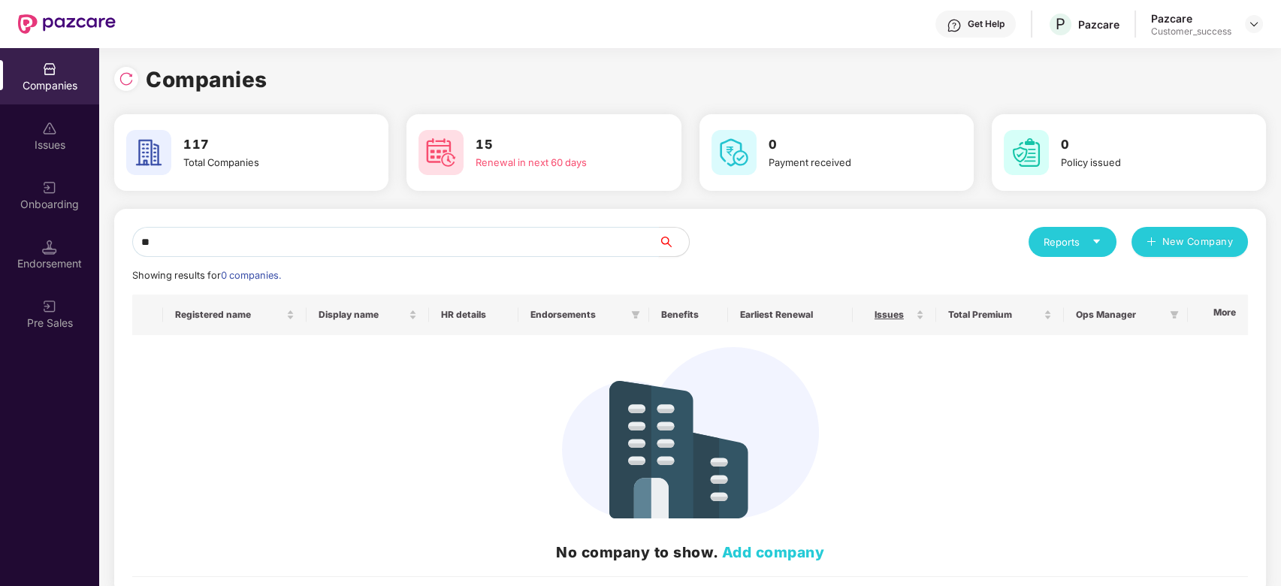
type input "*"
